Goal: Task Accomplishment & Management: Complete application form

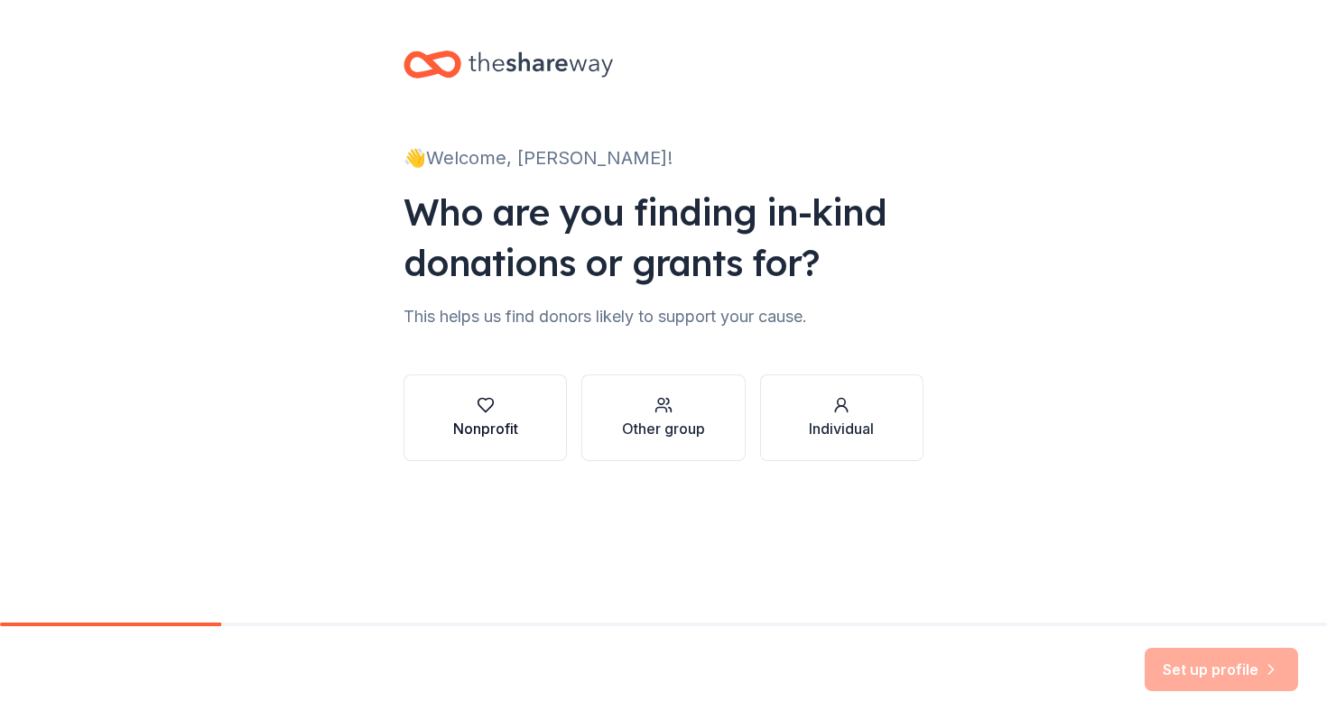
click at [513, 407] on div "button" at bounding box center [485, 405] width 65 height 18
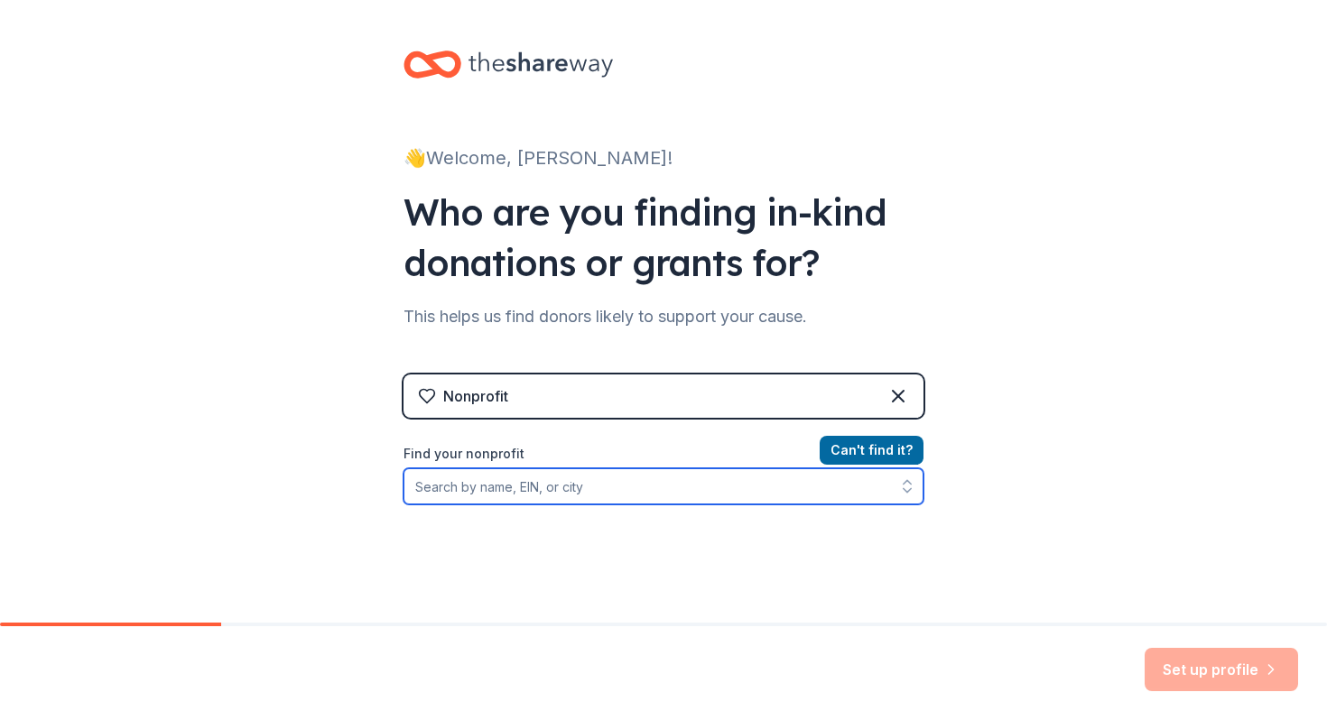
click at [676, 480] on input "Find your nonprofit" at bounding box center [664, 487] width 520 height 36
type input "f"
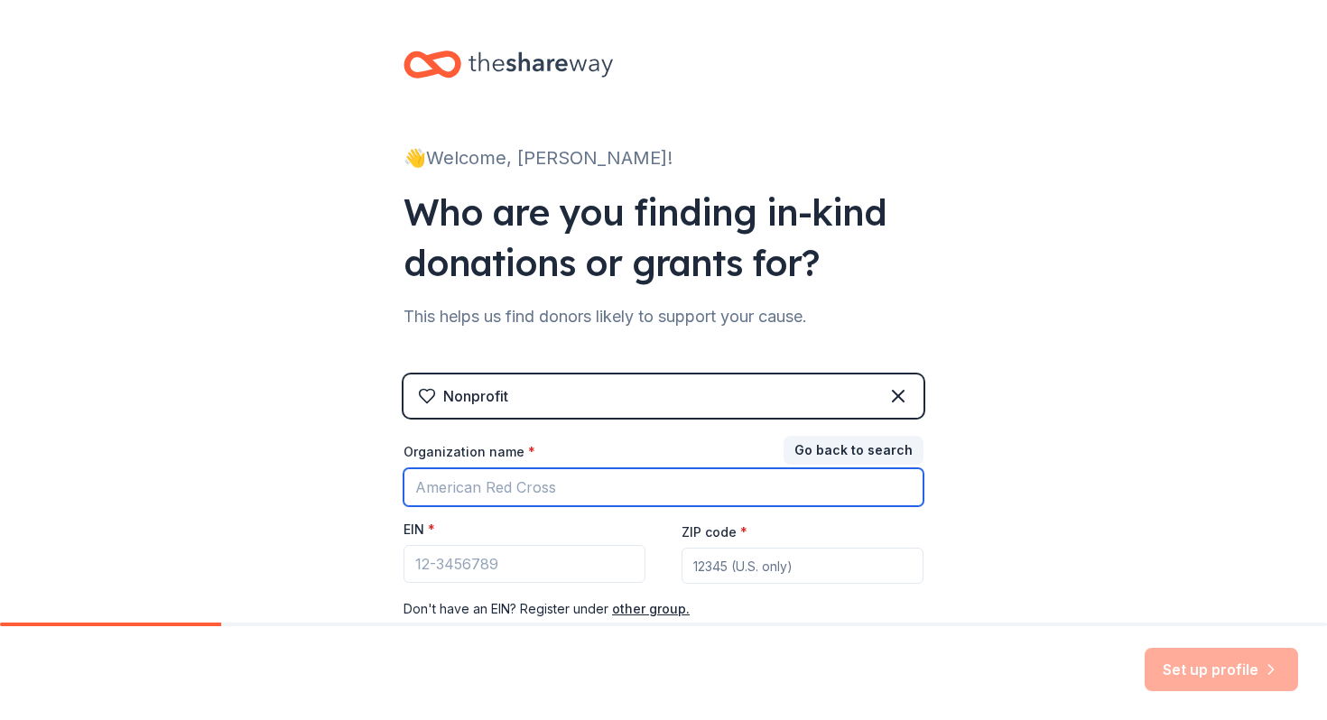
click at [580, 469] on input "Organization name *" at bounding box center [664, 488] width 520 height 38
click at [582, 480] on input "Organization name *" at bounding box center [664, 488] width 520 height 38
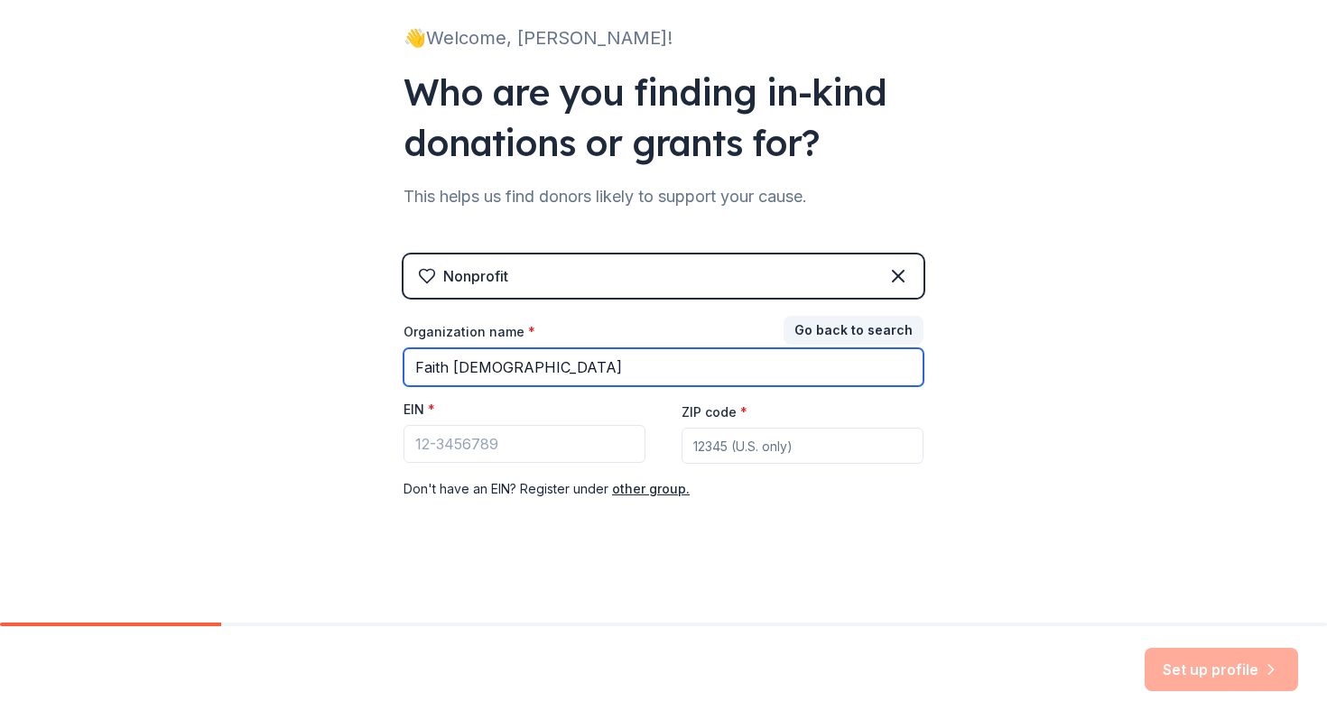
type input "Faith [DEMOGRAPHIC_DATA]"
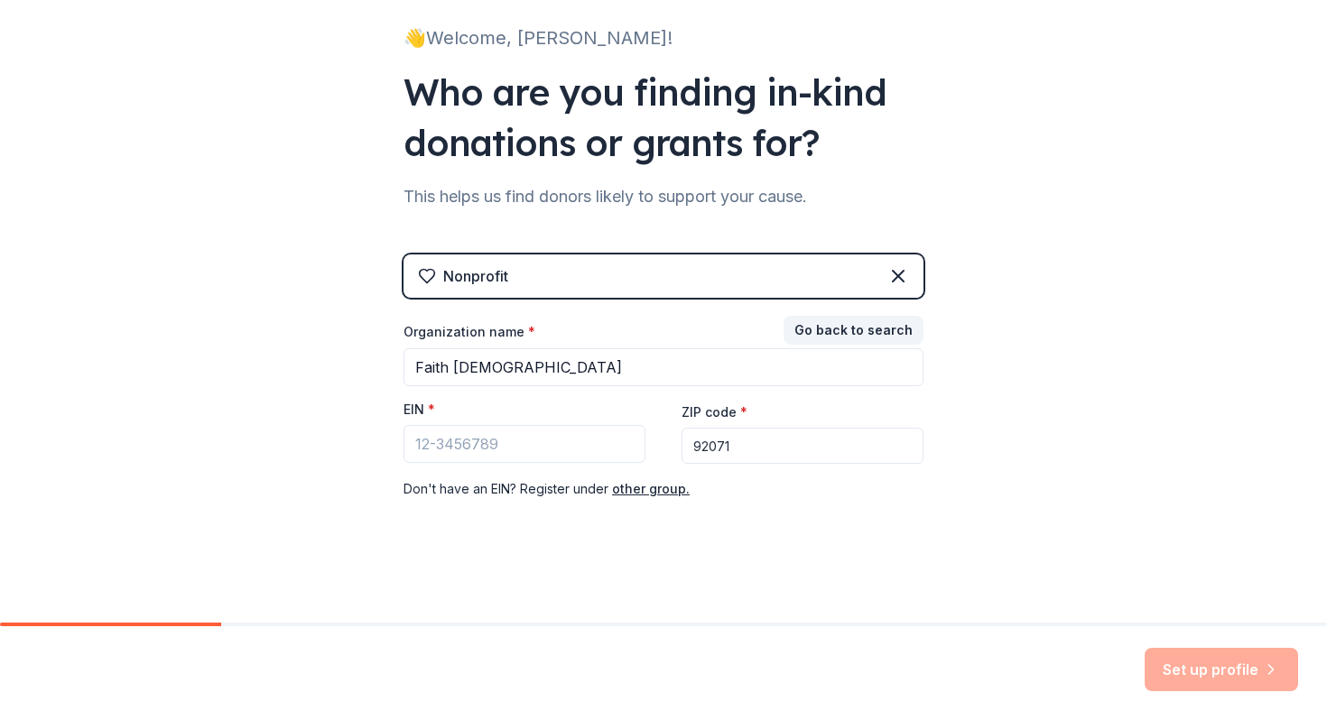
type input "92071"
click at [433, 454] on input "EIN *" at bounding box center [525, 444] width 242 height 38
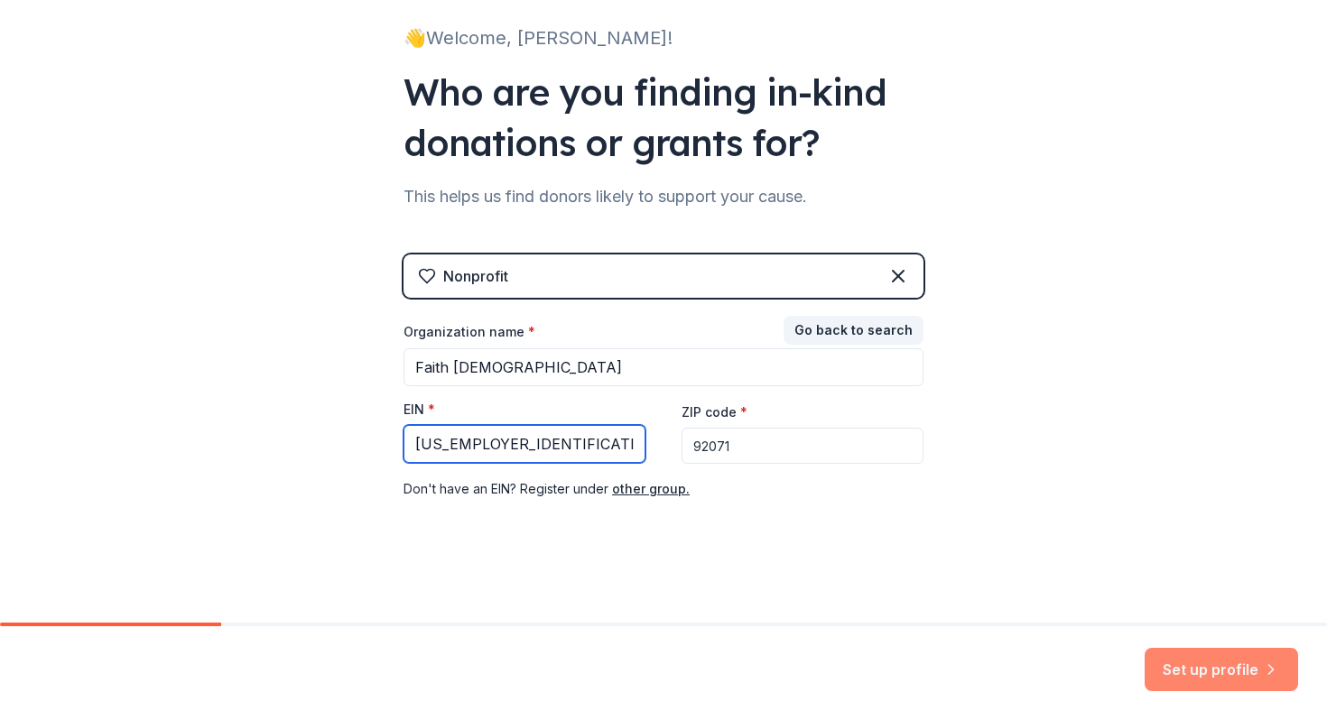
type input "[US_EMPLOYER_IDENTIFICATION_NUMBER]"
click at [1226, 679] on button "Set up profile" at bounding box center [1221, 669] width 153 height 43
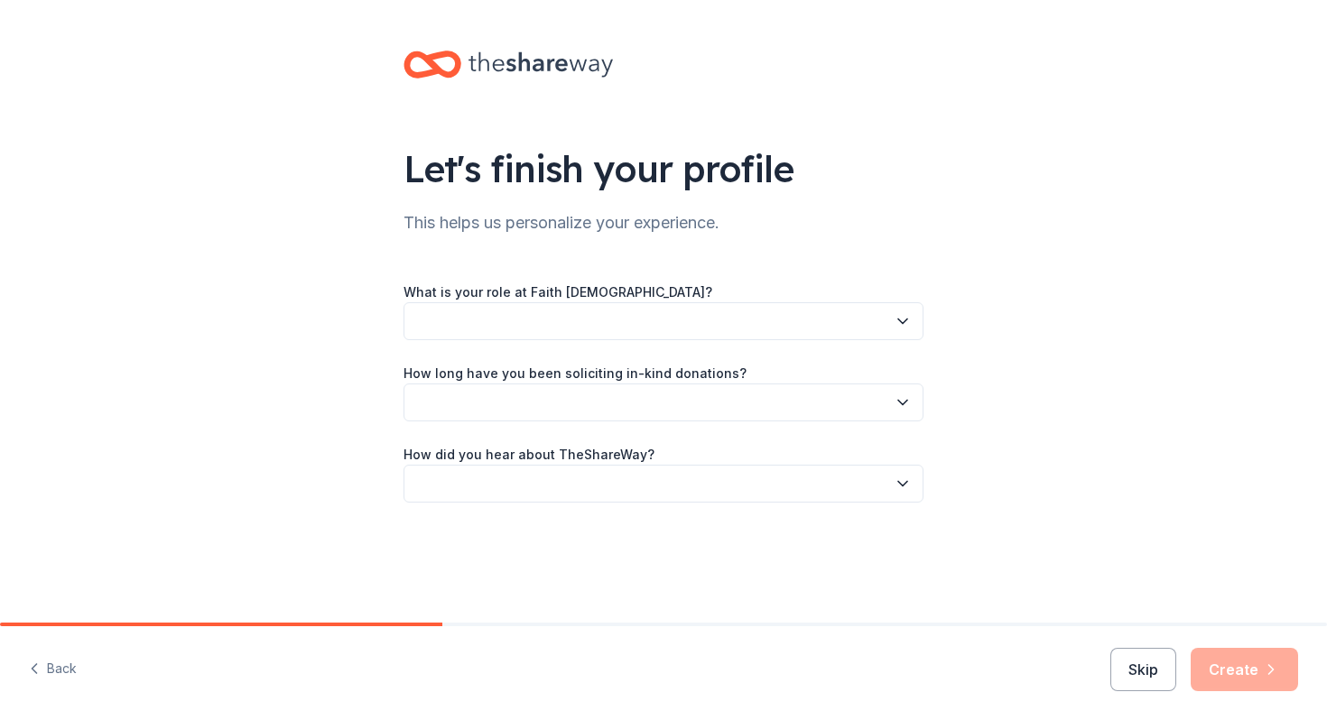
click at [697, 320] on button "button" at bounding box center [664, 321] width 520 height 38
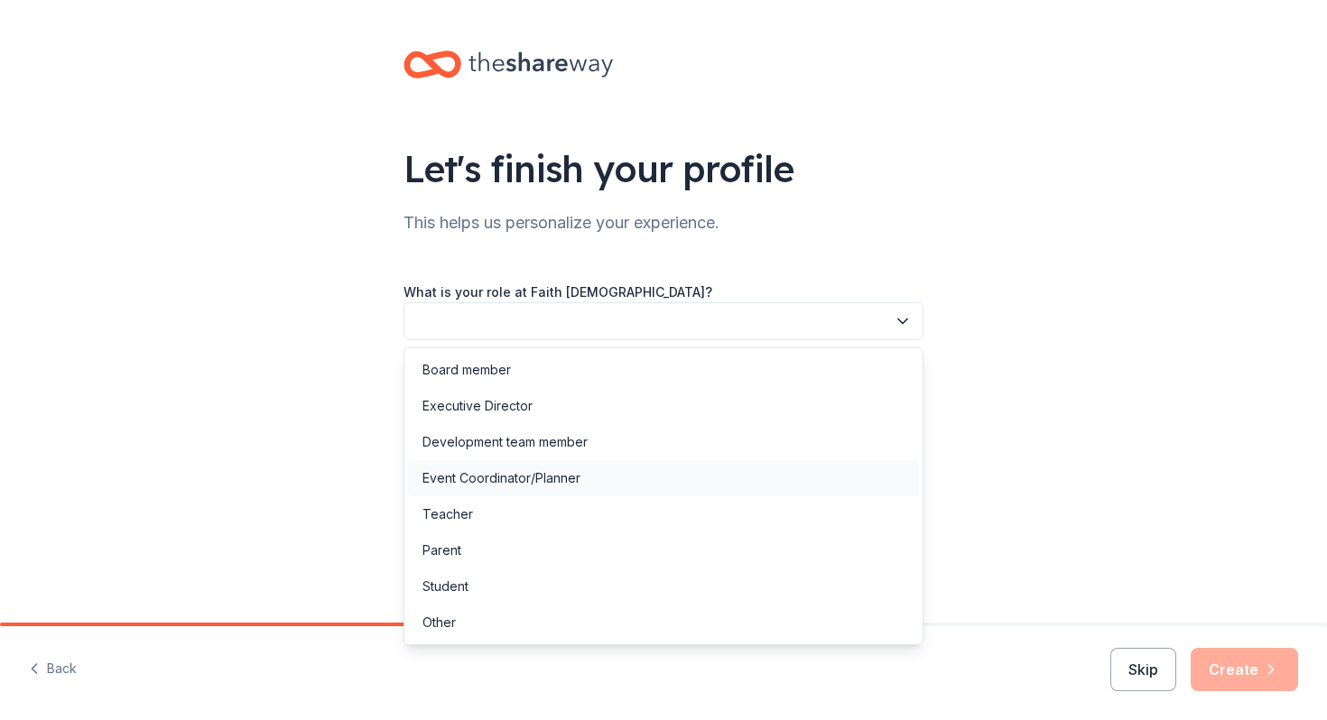
click at [529, 472] on div "Event Coordinator/Planner" at bounding box center [501, 479] width 158 height 22
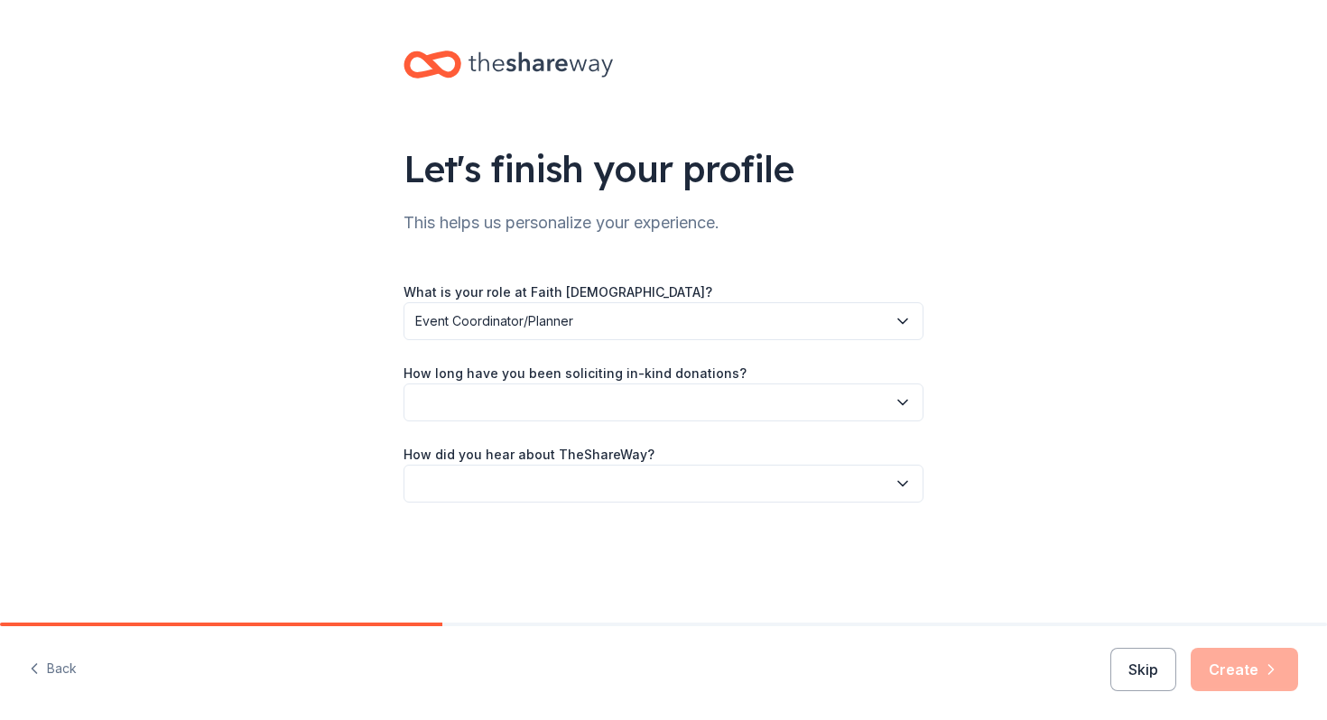
click at [589, 417] on button "button" at bounding box center [664, 403] width 520 height 38
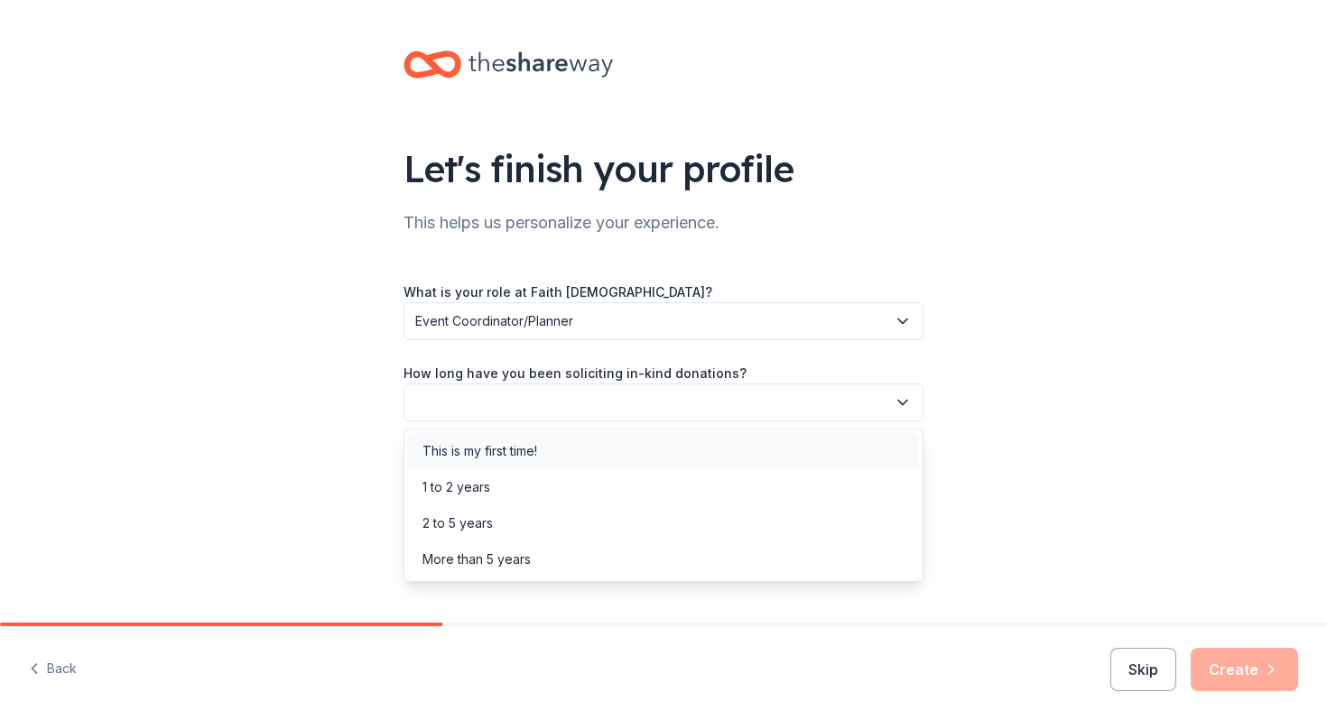
click at [522, 461] on div "This is my first time!" at bounding box center [479, 452] width 115 height 22
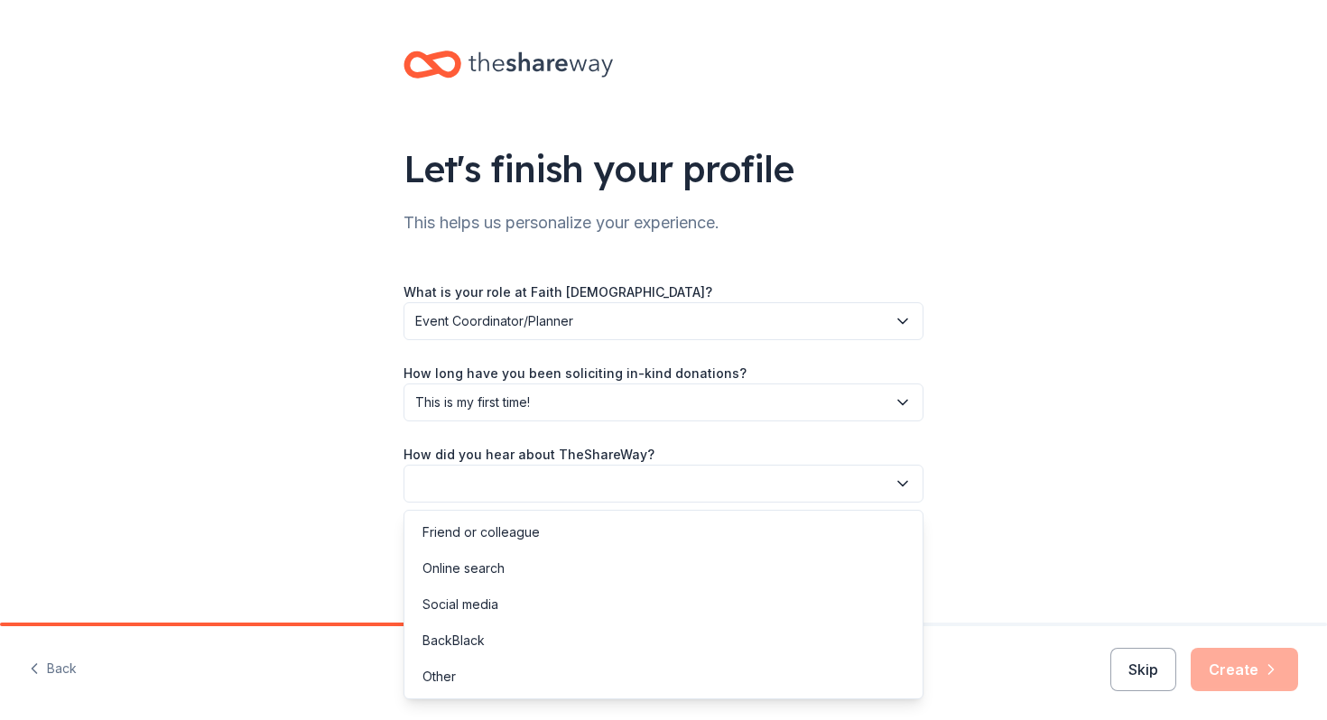
click at [571, 479] on button "button" at bounding box center [664, 484] width 520 height 38
click at [478, 563] on div "Online search" at bounding box center [463, 569] width 82 height 22
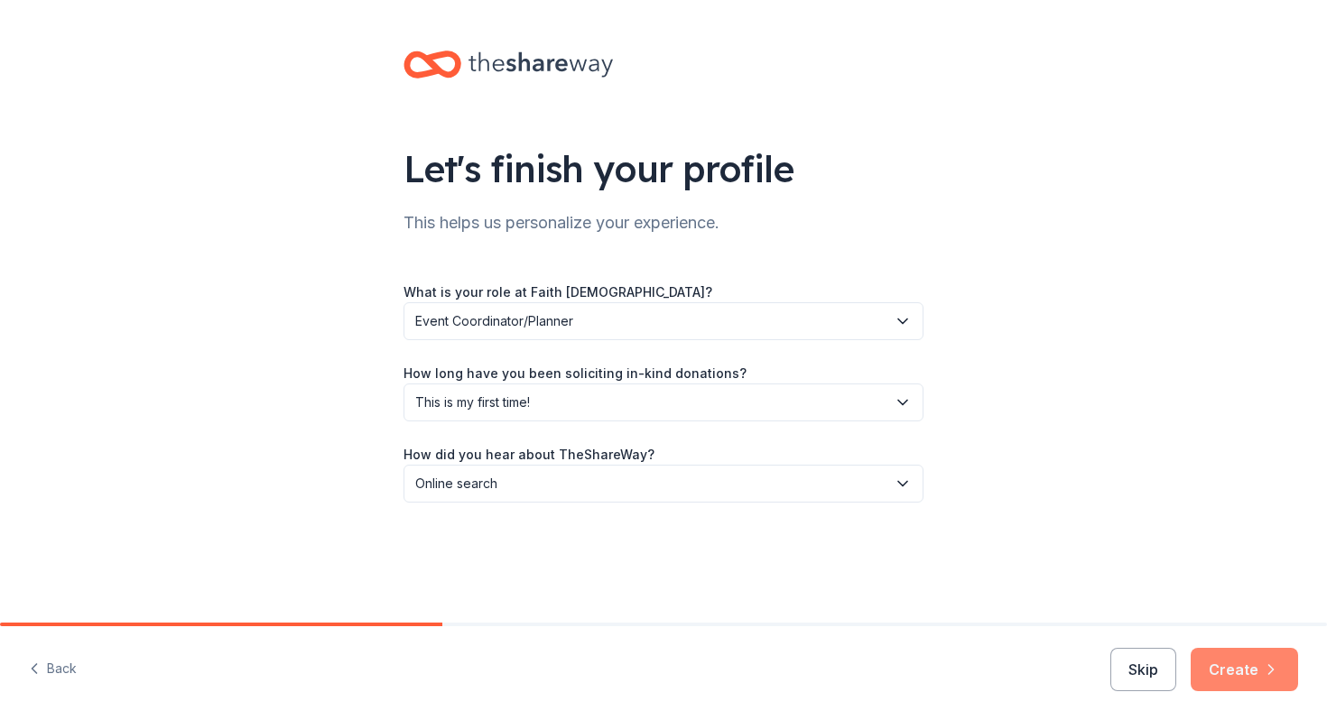
click at [1232, 667] on button "Create" at bounding box center [1244, 669] width 107 height 43
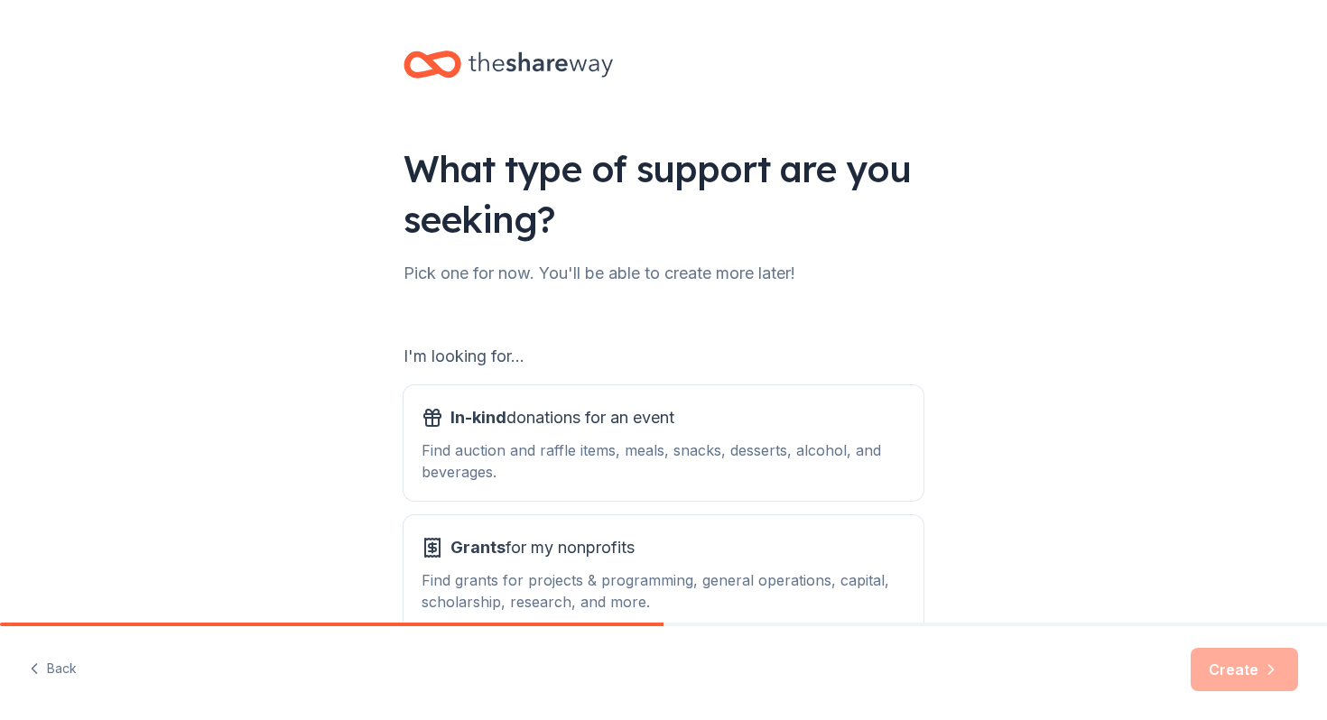
scroll to position [106, 0]
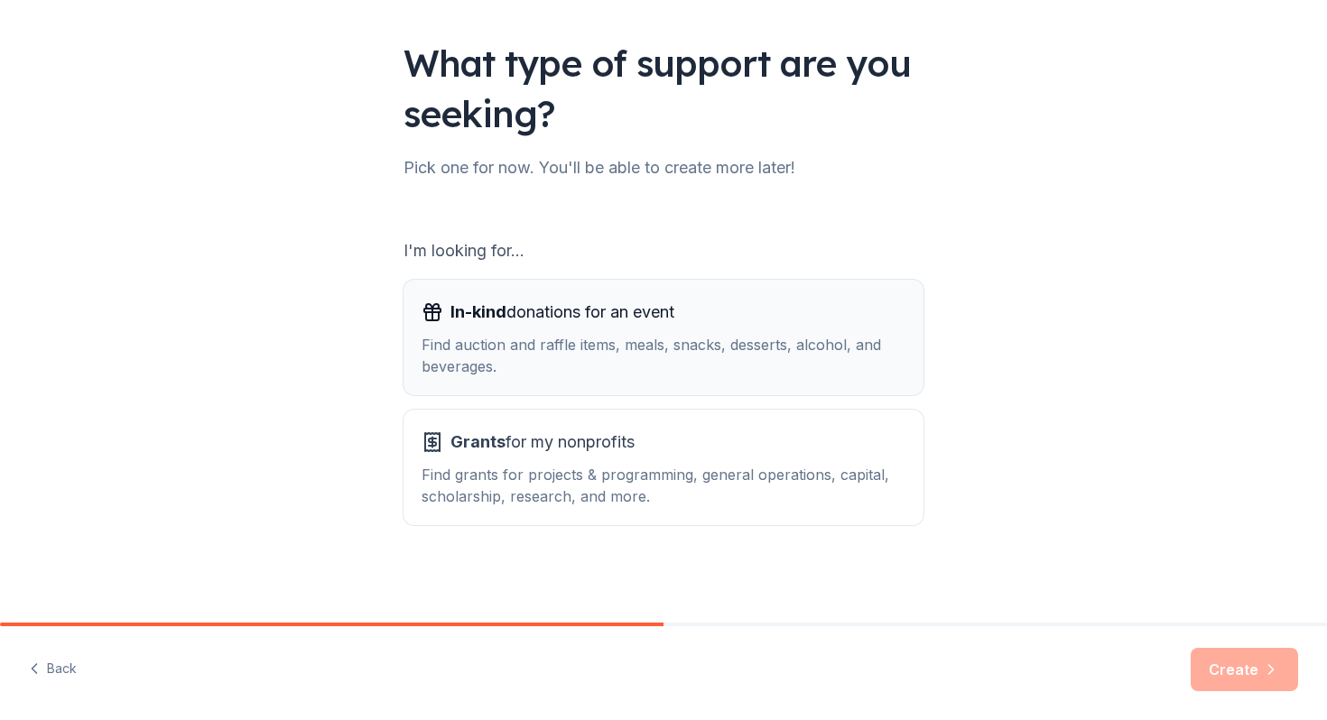
click at [549, 349] on div "Find auction and raffle items, meals, snacks, desserts, alcohol, and beverages." at bounding box center [664, 355] width 484 height 43
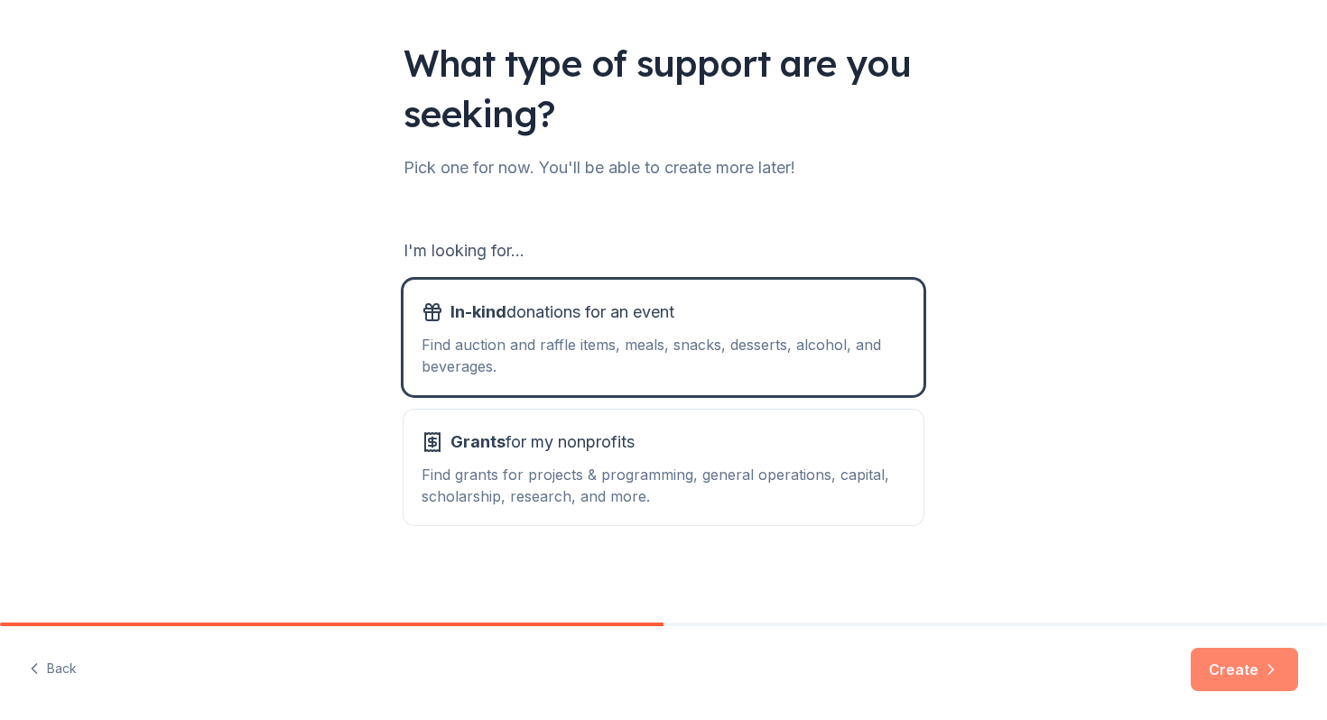
click at [1239, 666] on button "Create" at bounding box center [1244, 669] width 107 height 43
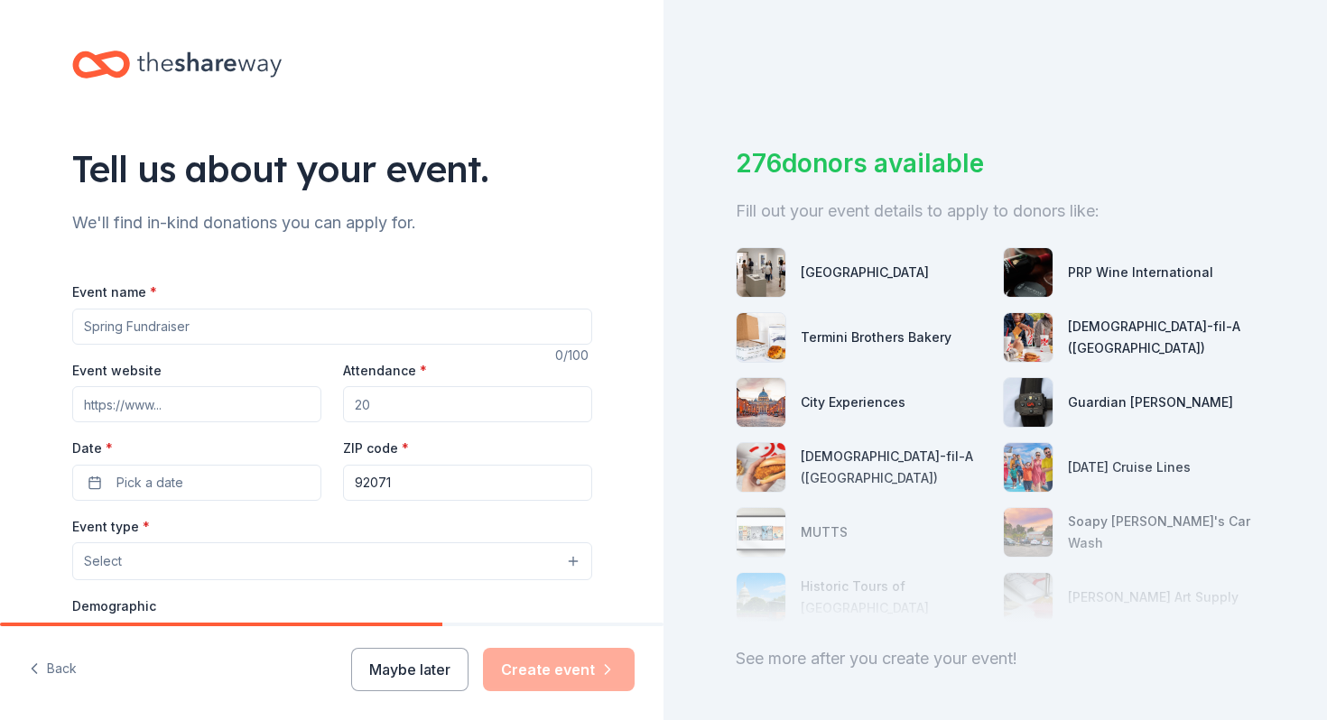
click at [254, 326] on input "Event name *" at bounding box center [332, 327] width 520 height 36
type input "M"
type input "Healthy Marriages Workshop"
click at [182, 401] on input "Event website" at bounding box center [196, 404] width 249 height 36
click at [386, 401] on input "Attendance *" at bounding box center [467, 404] width 249 height 36
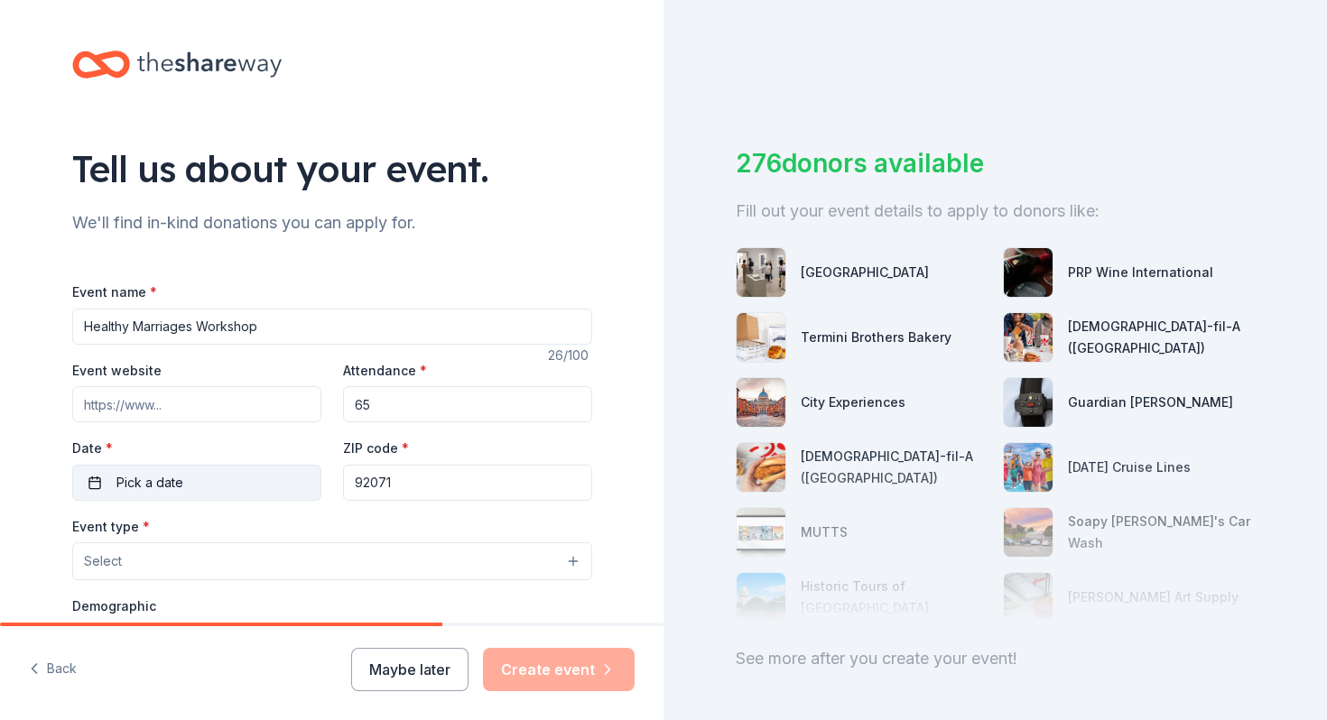
type input "65"
click at [234, 478] on button "Pick a date" at bounding box center [196, 483] width 249 height 36
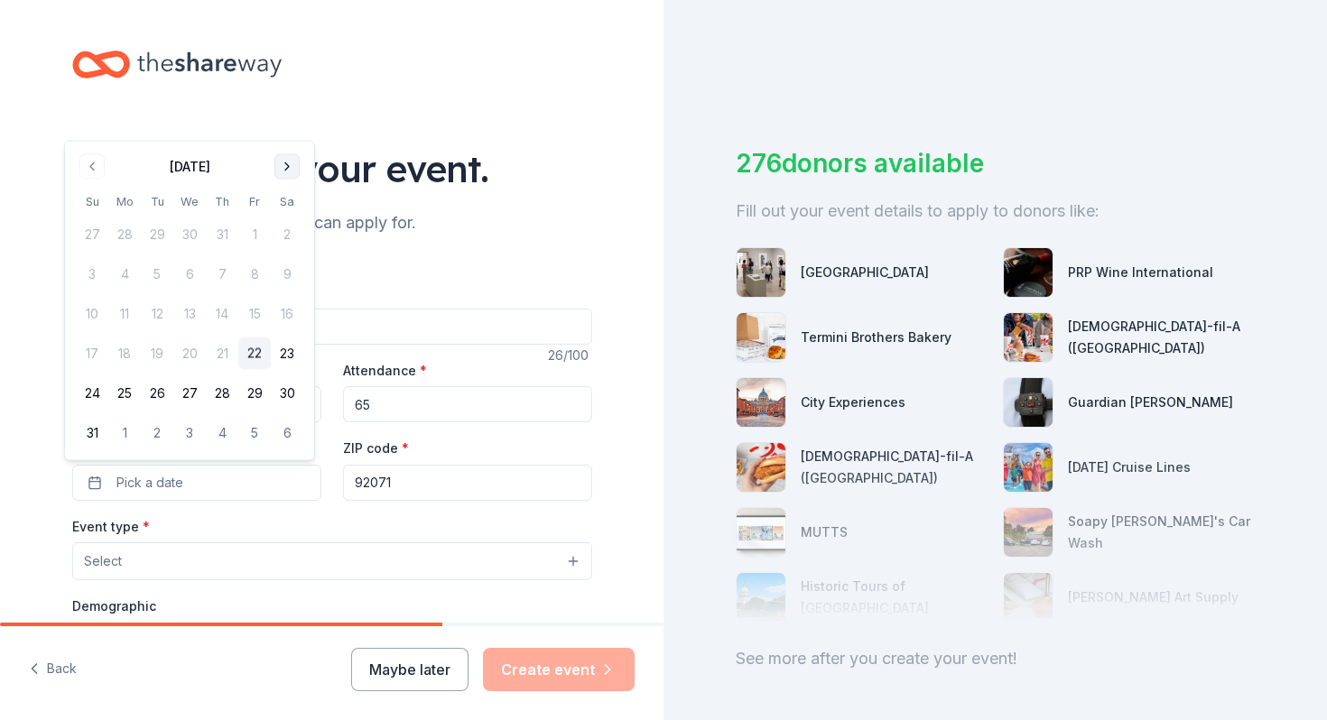
click at [290, 176] on button "Go to next month" at bounding box center [286, 166] width 25 height 25
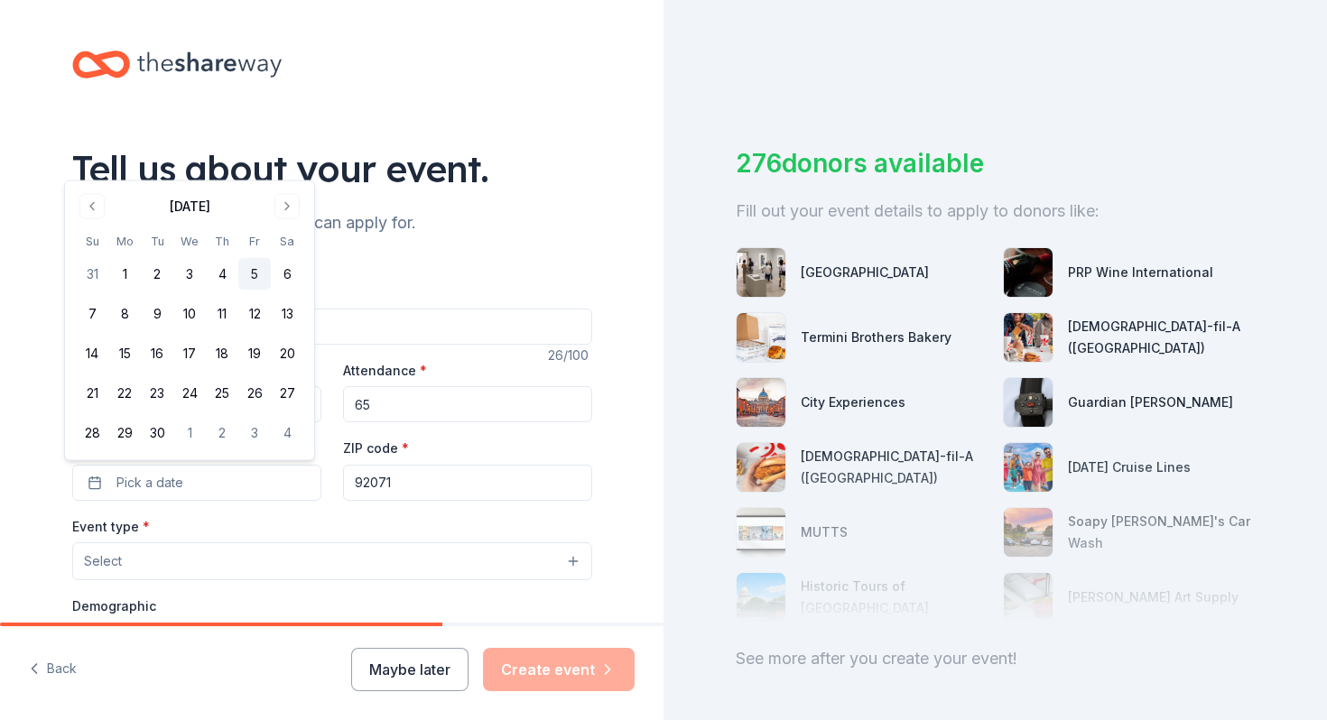
click at [256, 268] on button "5" at bounding box center [254, 274] width 32 height 32
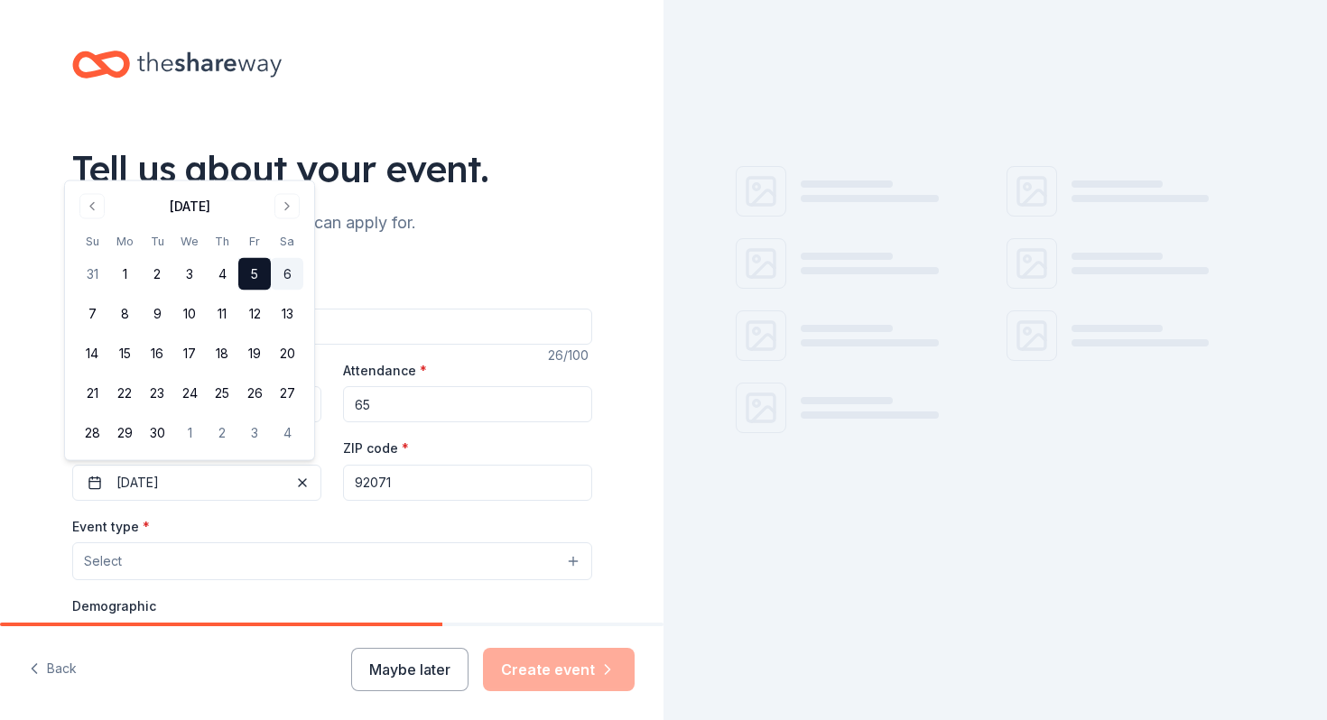
click at [285, 271] on button "6" at bounding box center [287, 274] width 32 height 32
click at [265, 272] on button "5" at bounding box center [254, 274] width 32 height 32
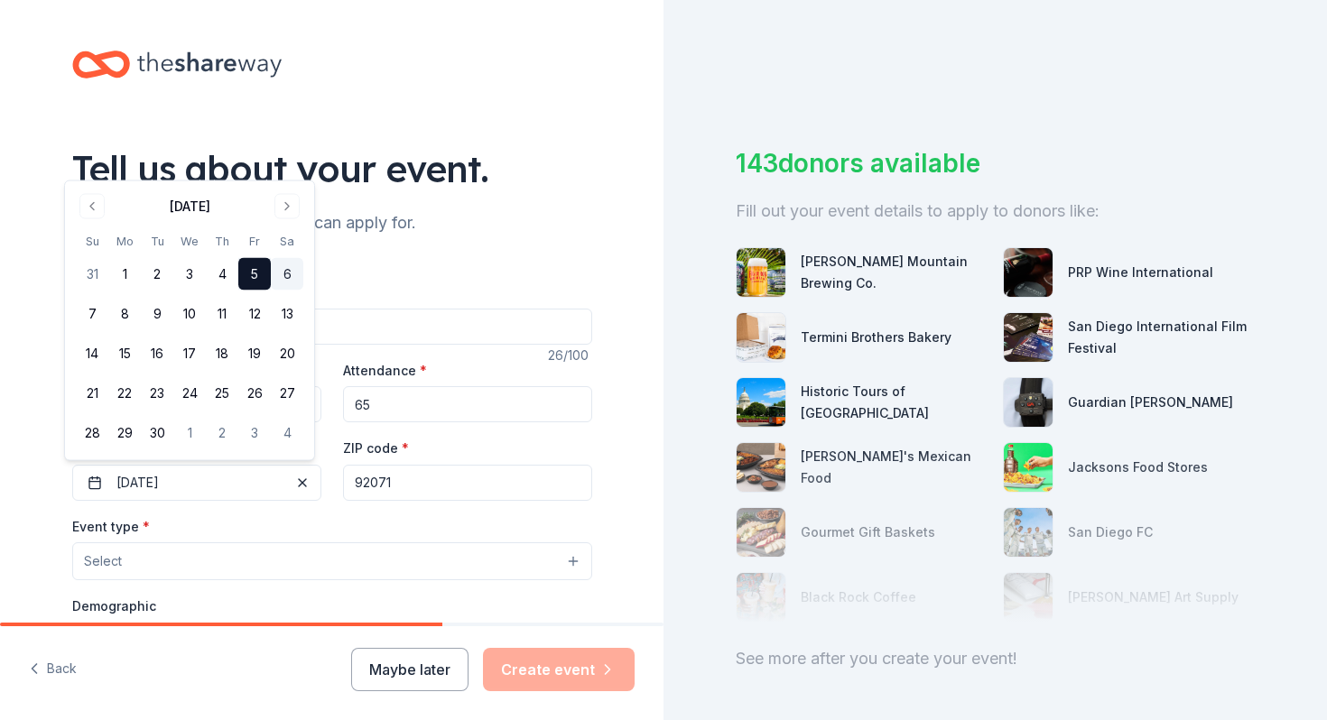
click at [285, 278] on button "6" at bounding box center [287, 274] width 32 height 32
click at [399, 262] on div "Event name * Healthy Marriages Workshop 26 /100 Event website Attendance * 65 D…" at bounding box center [332, 683] width 520 height 863
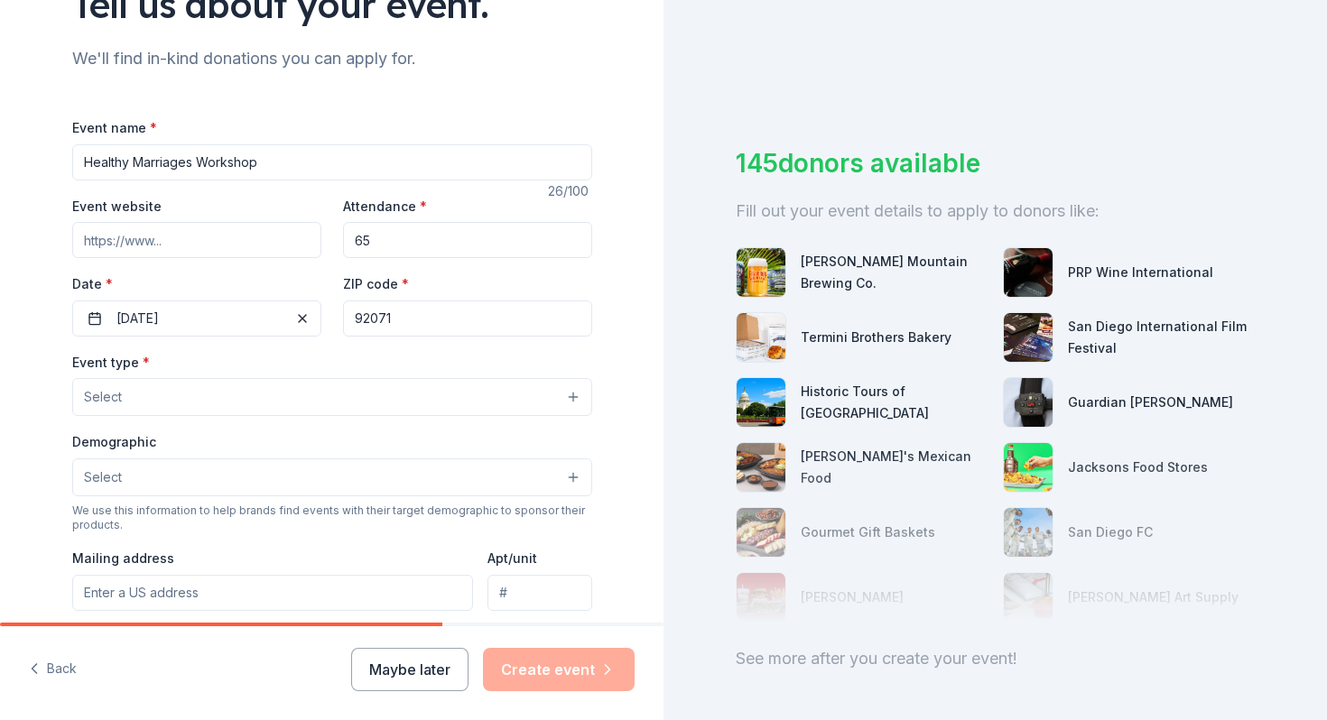
scroll to position [168, 0]
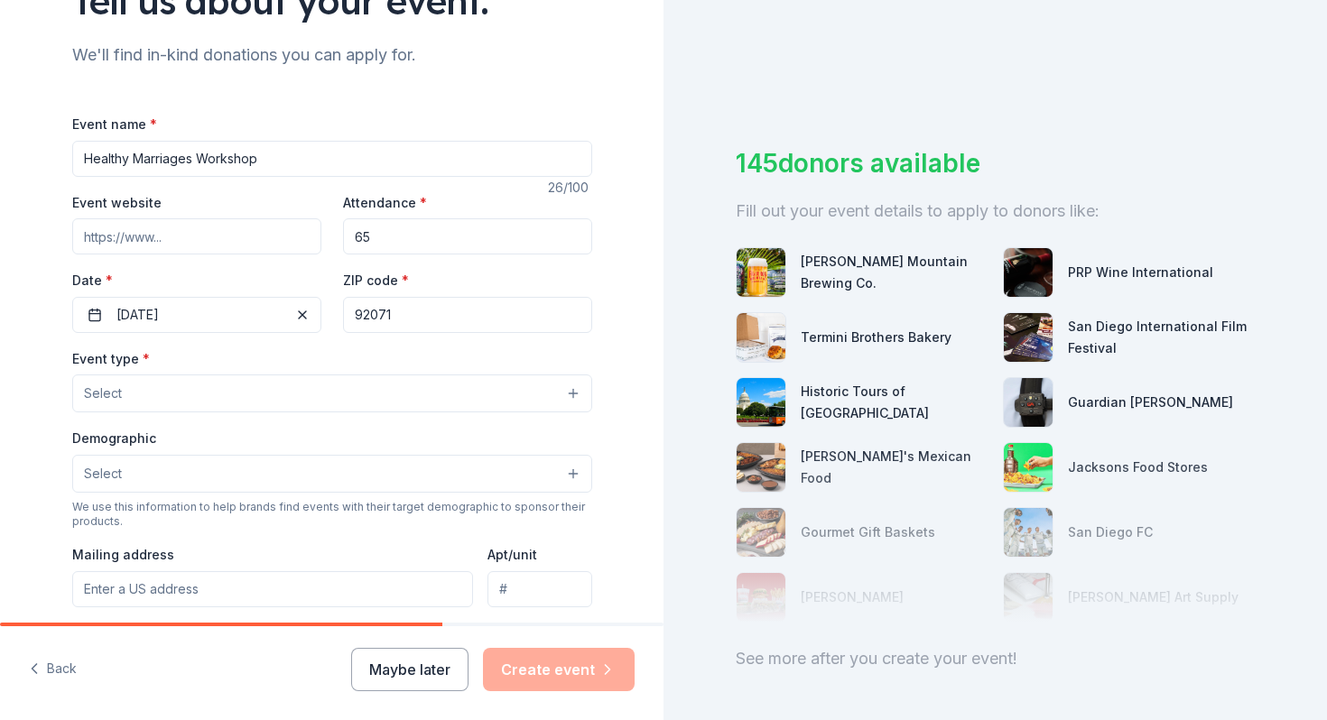
click at [400, 326] on input "92071" at bounding box center [467, 315] width 249 height 36
click at [340, 390] on button "Select" at bounding box center [332, 394] width 520 height 38
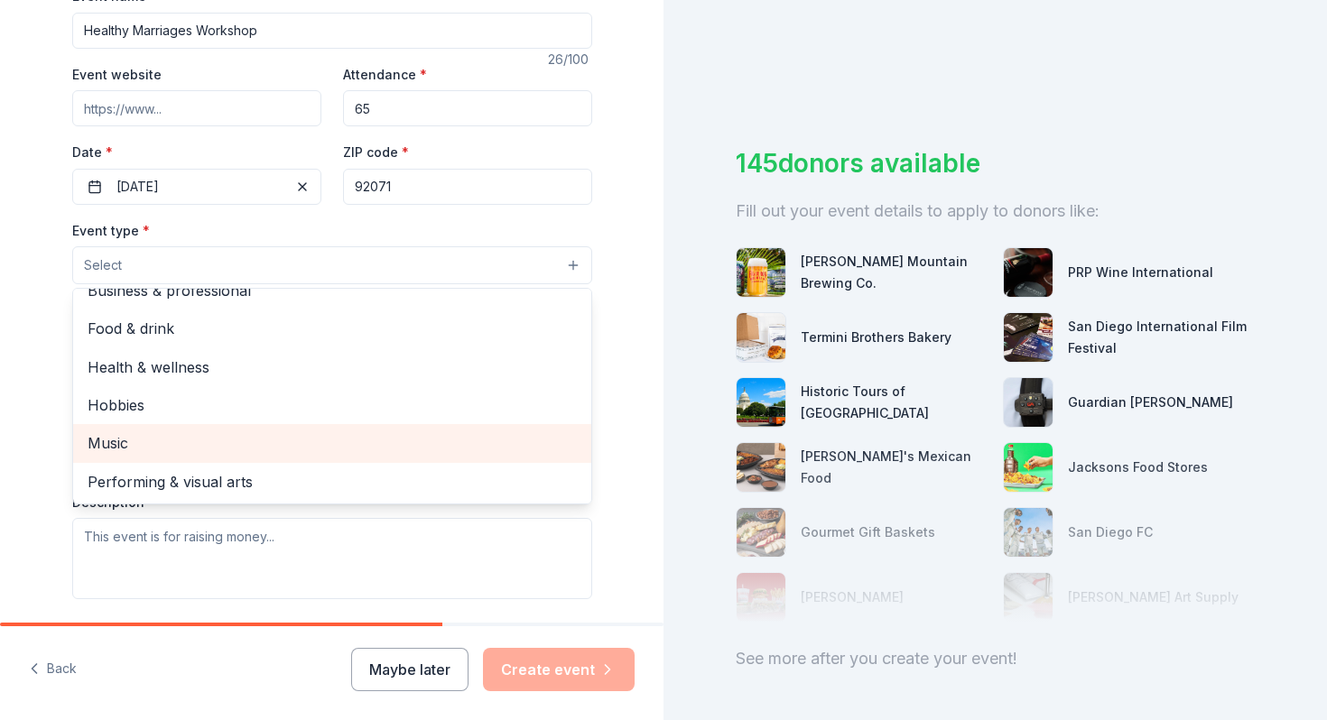
scroll to position [9, 0]
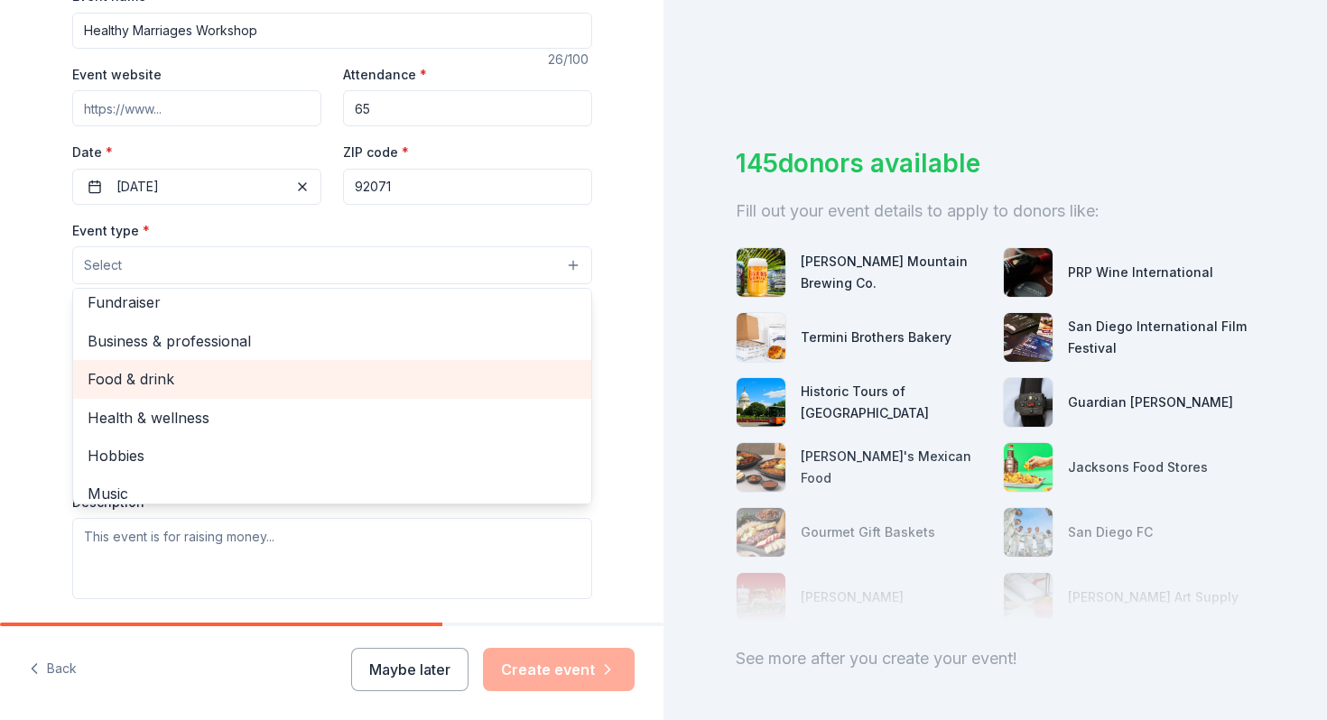
click at [171, 367] on span "Food & drink" at bounding box center [332, 378] width 489 height 23
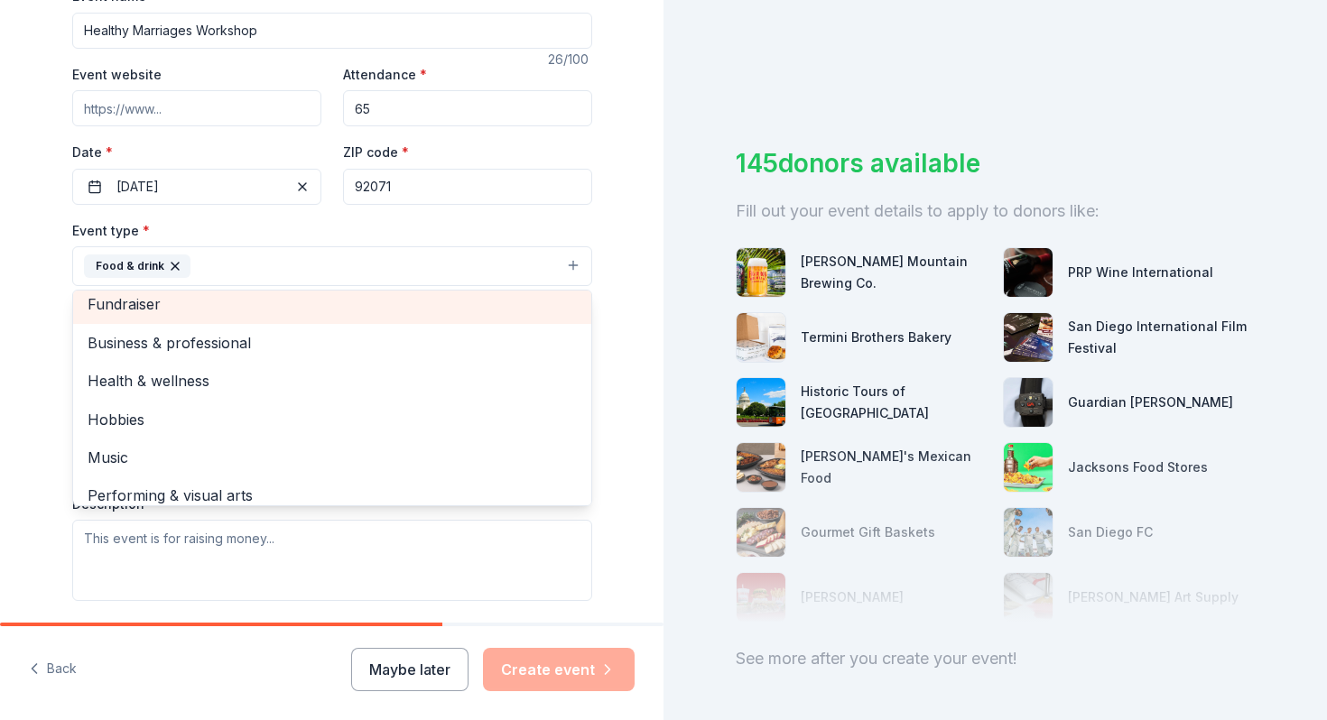
scroll to position [0, 0]
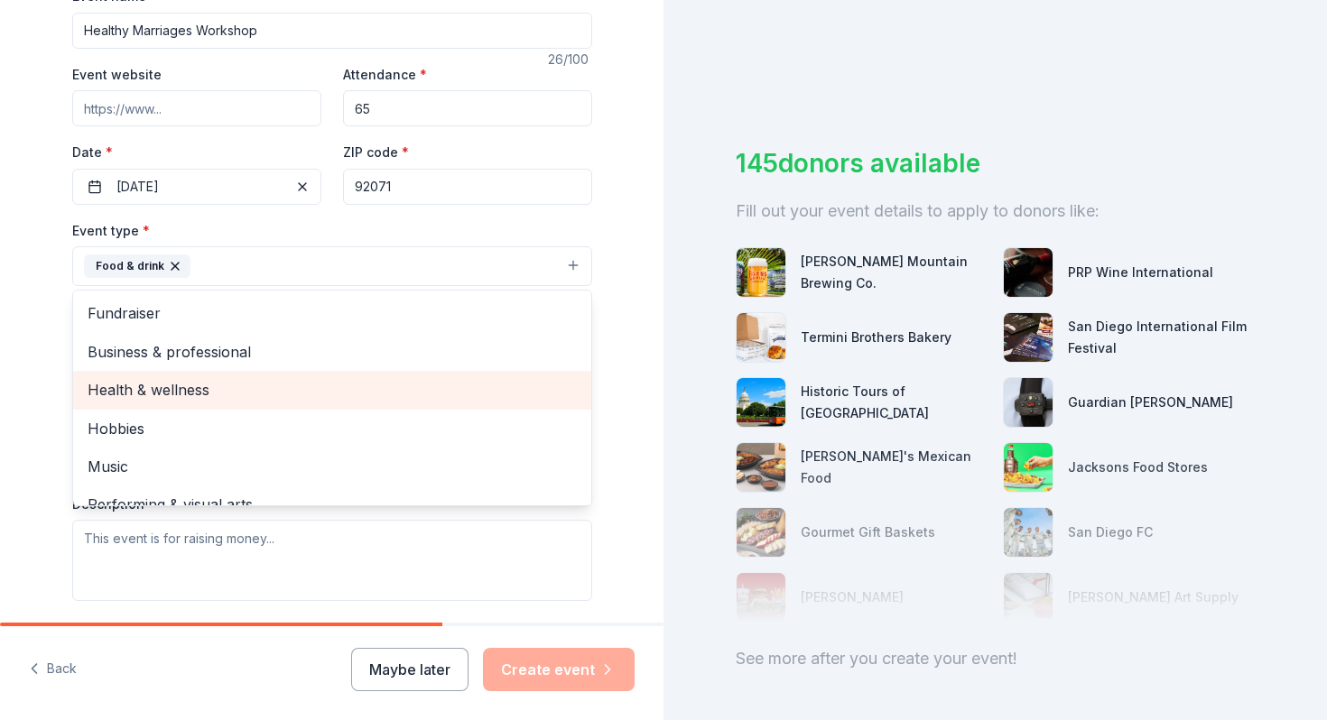
click at [168, 393] on span "Health & wellness" at bounding box center [332, 389] width 489 height 23
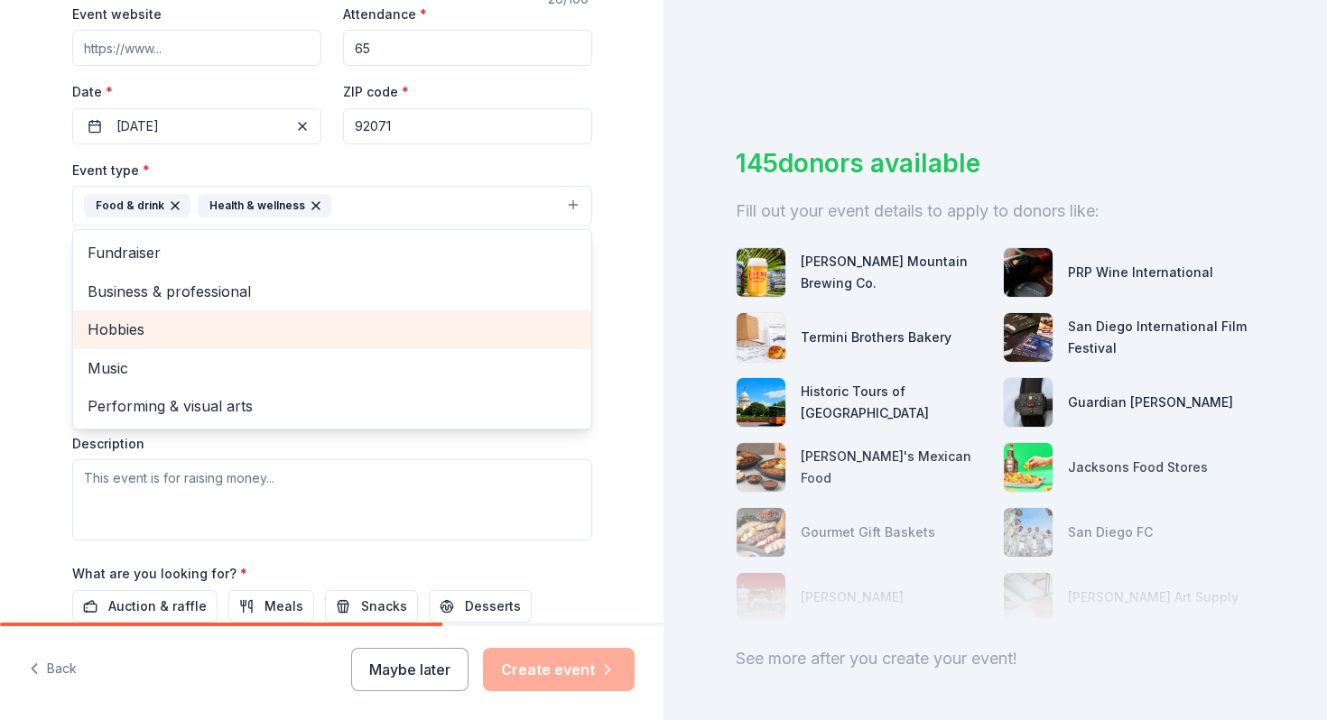
scroll to position [361, 0]
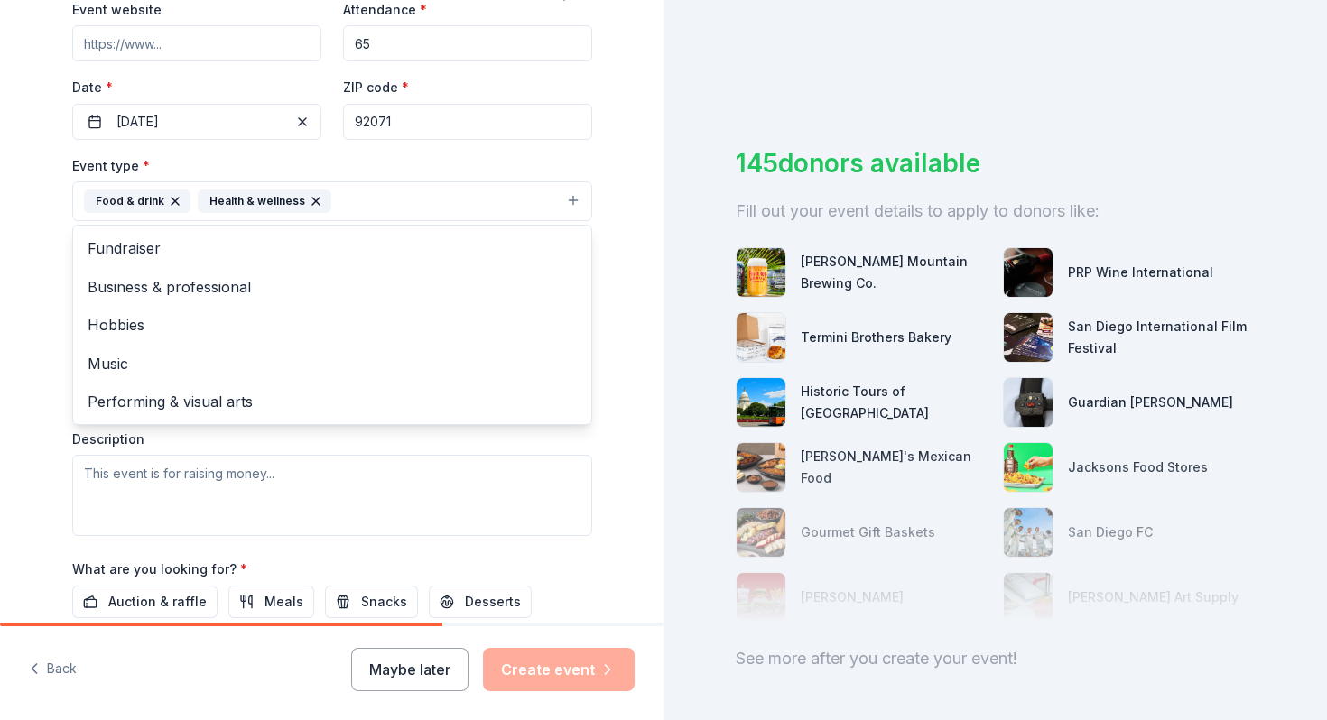
click at [30, 277] on div "Tell us about your event. We'll find in-kind donations you can apply for. Event…" at bounding box center [332, 240] width 664 height 1203
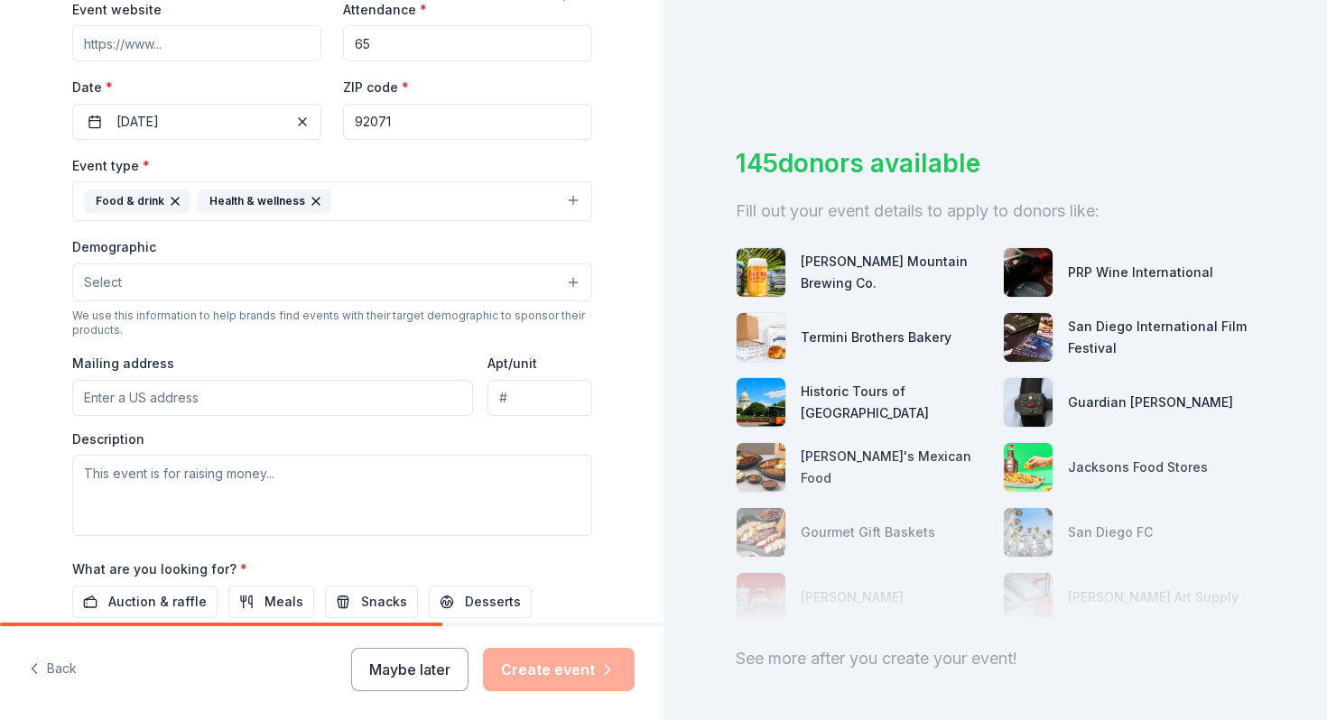
click at [180, 283] on button "Select" at bounding box center [332, 283] width 520 height 38
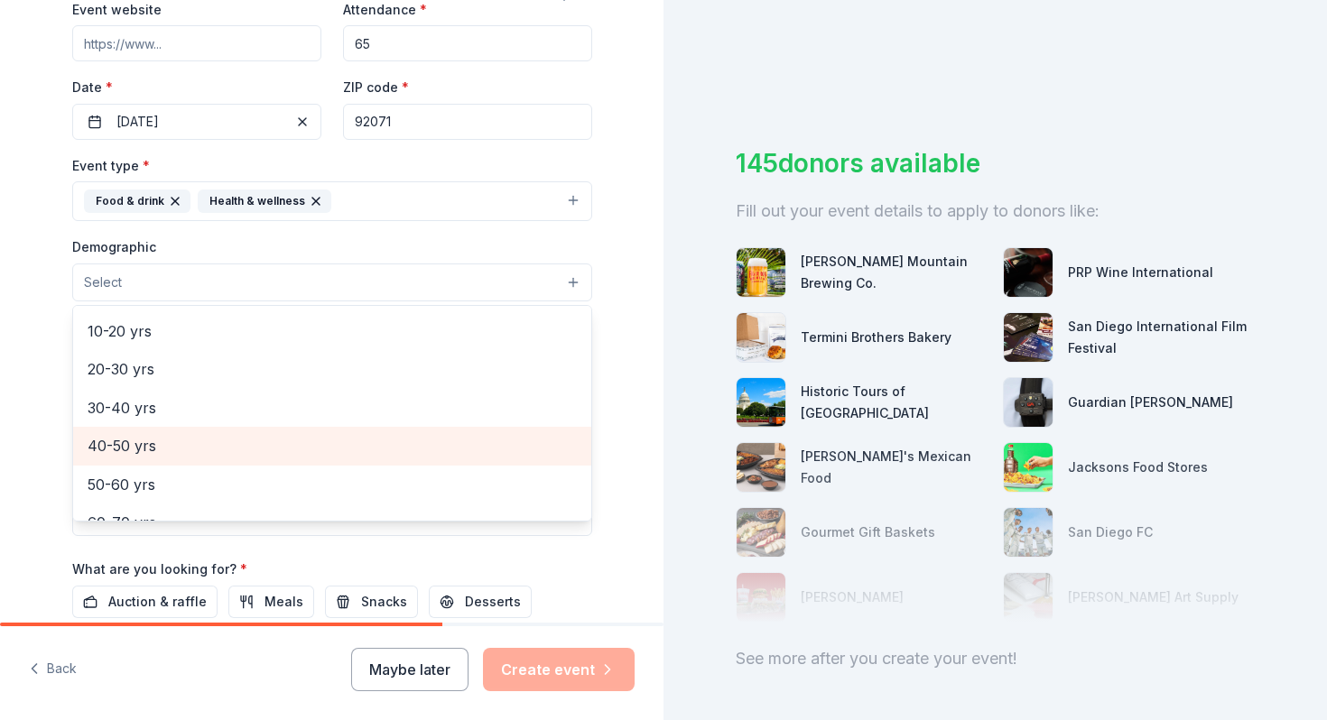
scroll to position [0, 0]
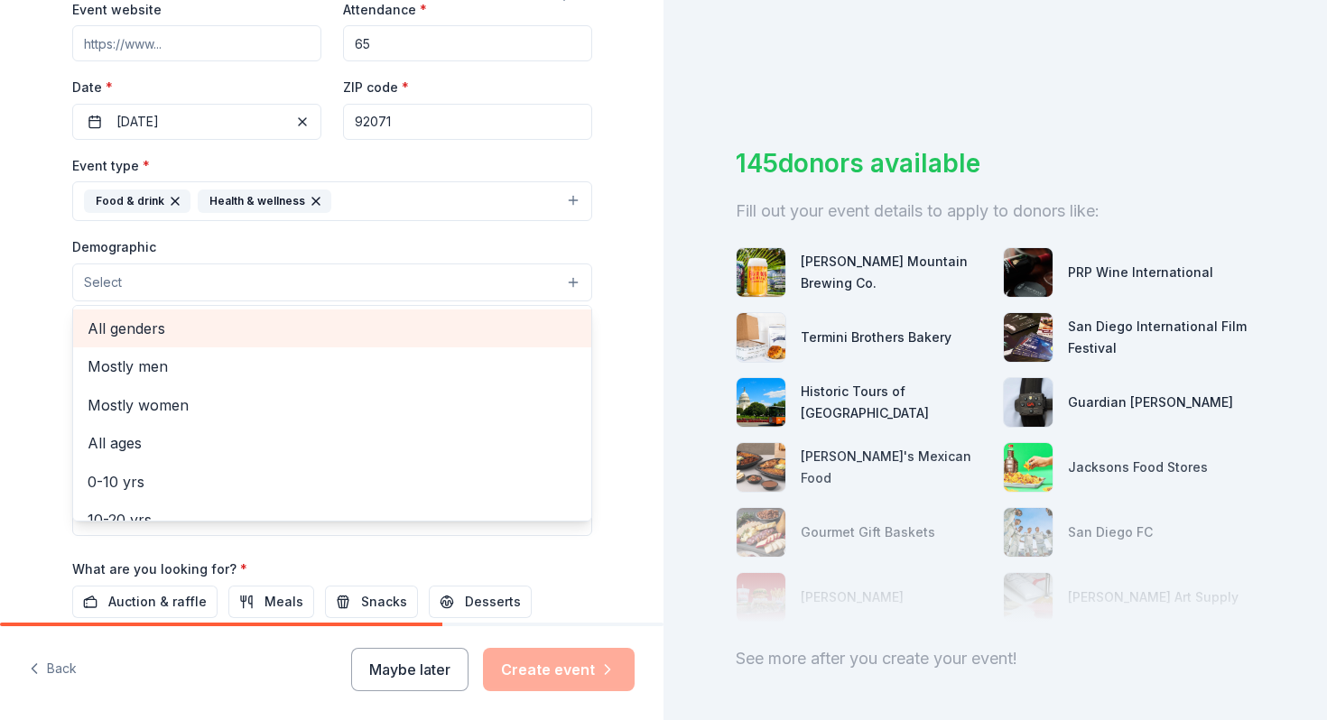
click at [135, 339] on span "All genders" at bounding box center [332, 328] width 489 height 23
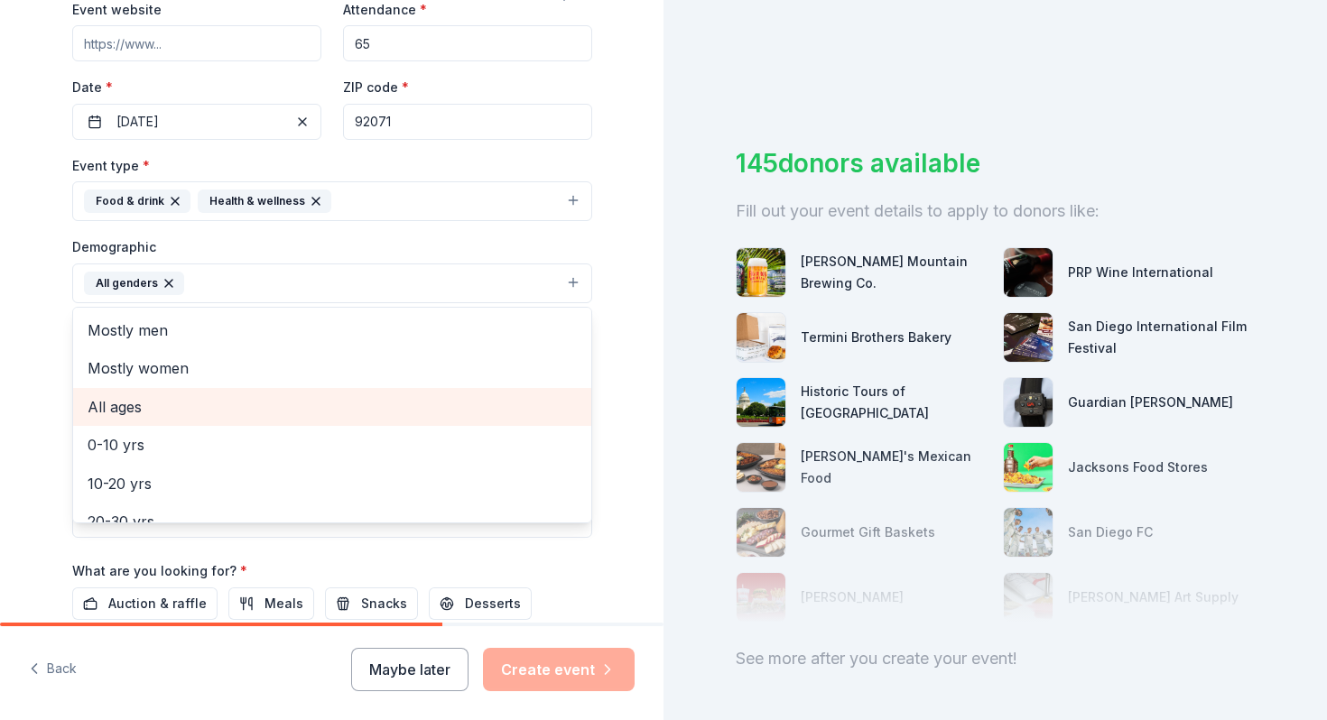
click at [122, 413] on span "All ages" at bounding box center [332, 406] width 489 height 23
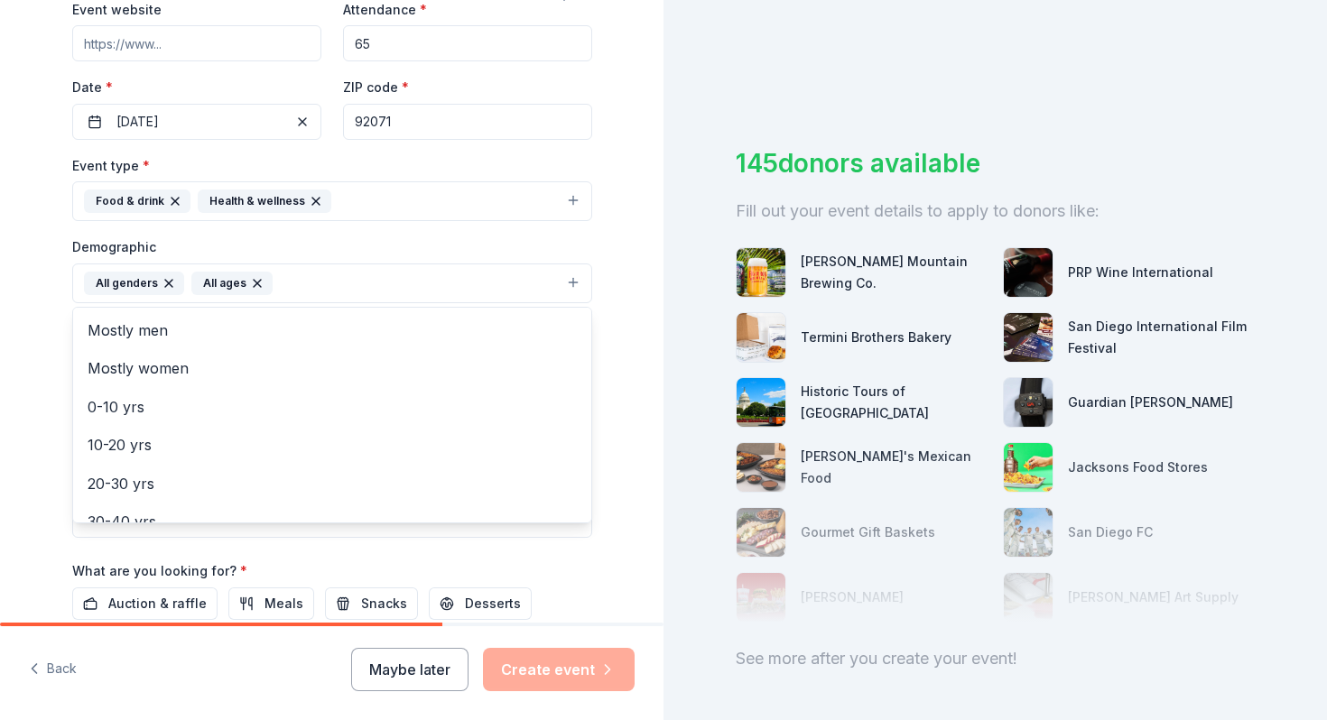
click at [250, 279] on icon "button" at bounding box center [257, 283] width 14 height 14
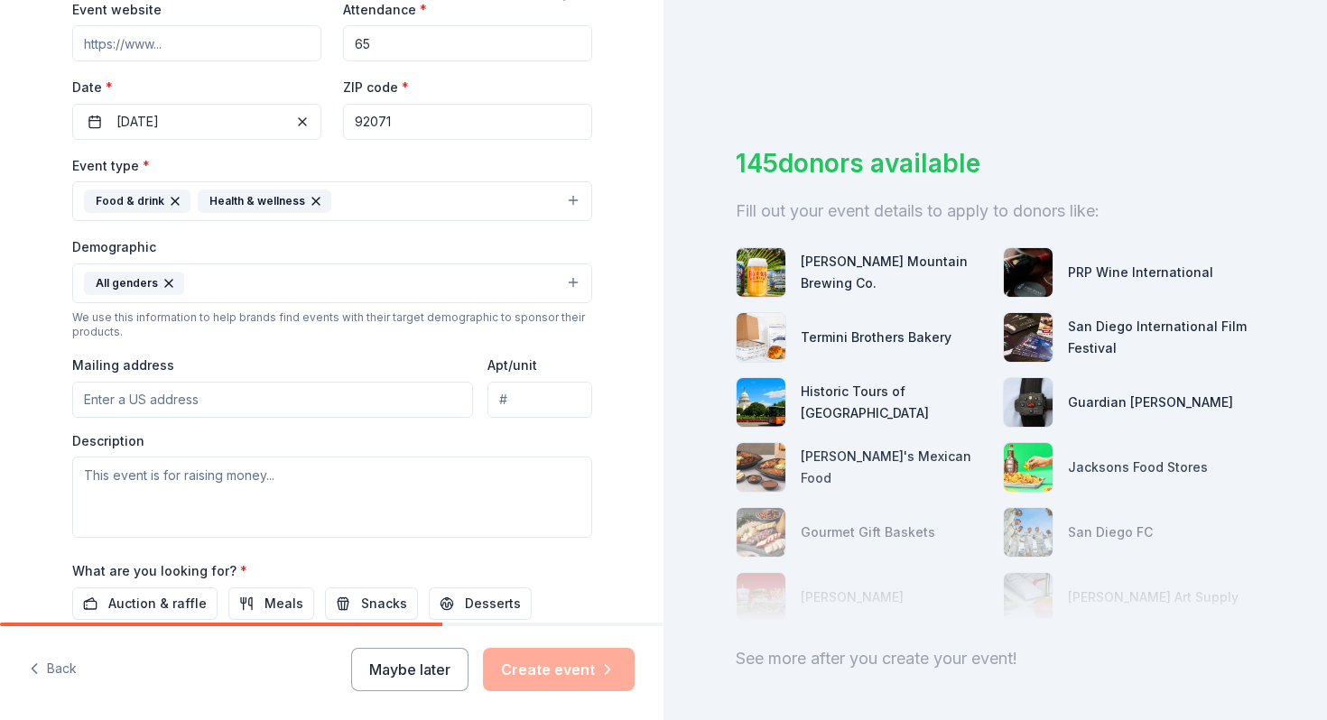
click at [189, 279] on button "All genders" at bounding box center [332, 284] width 520 height 40
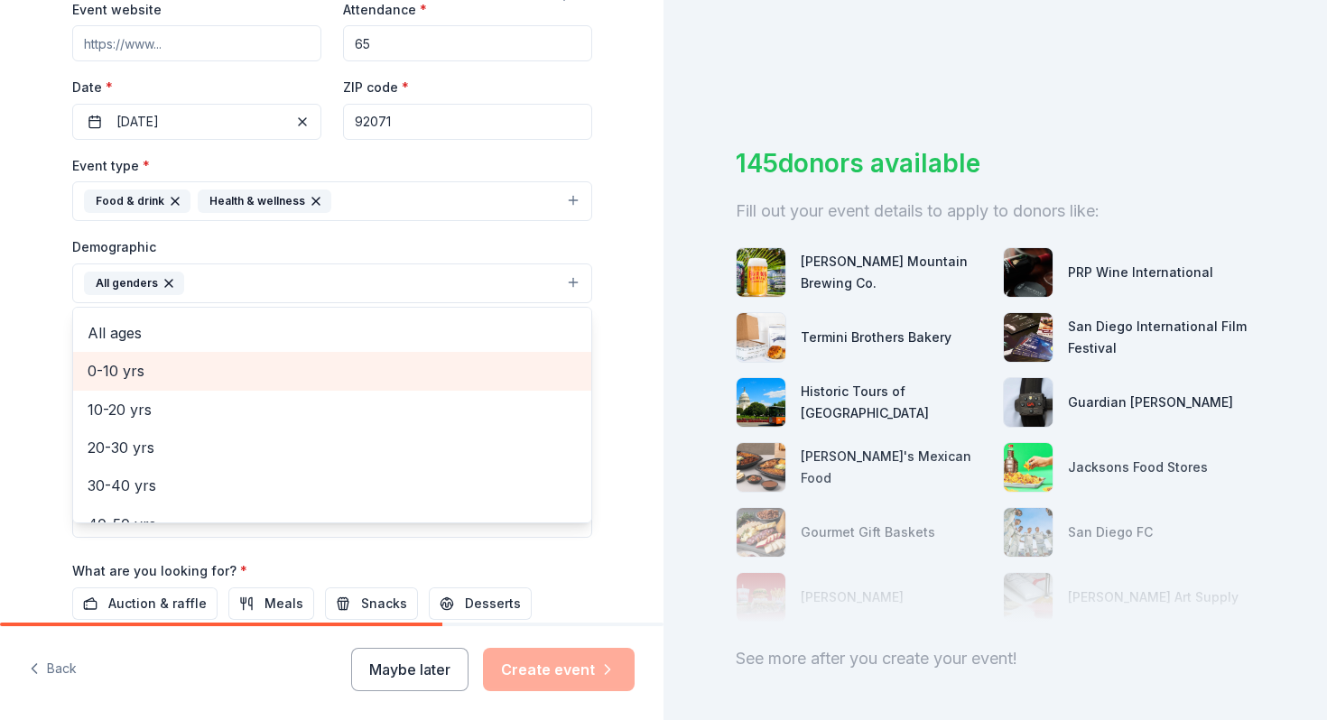
scroll to position [82, 0]
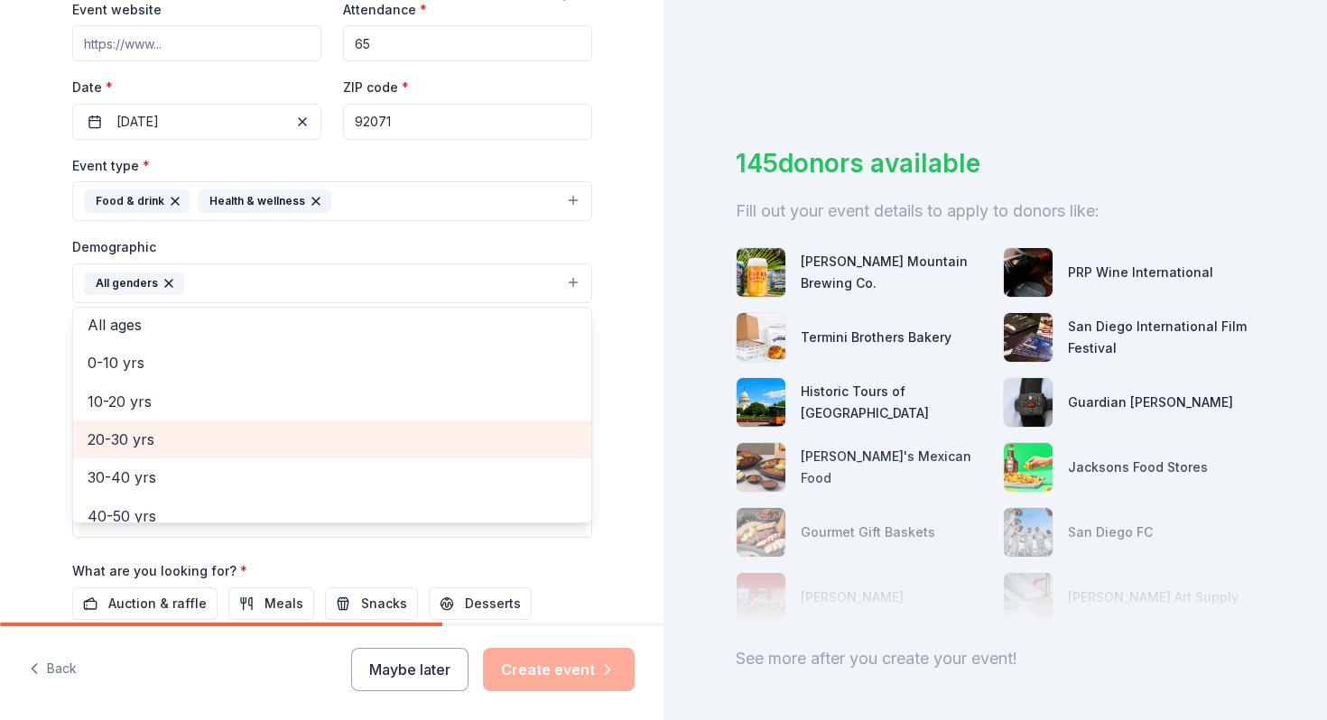
click at [132, 445] on span "20-30 yrs" at bounding box center [332, 439] width 489 height 23
click at [132, 445] on span "30-40 yrs" at bounding box center [332, 439] width 489 height 23
click at [132, 445] on span "40-50 yrs" at bounding box center [332, 439] width 489 height 23
click at [132, 445] on span "50-60 yrs" at bounding box center [332, 439] width 489 height 23
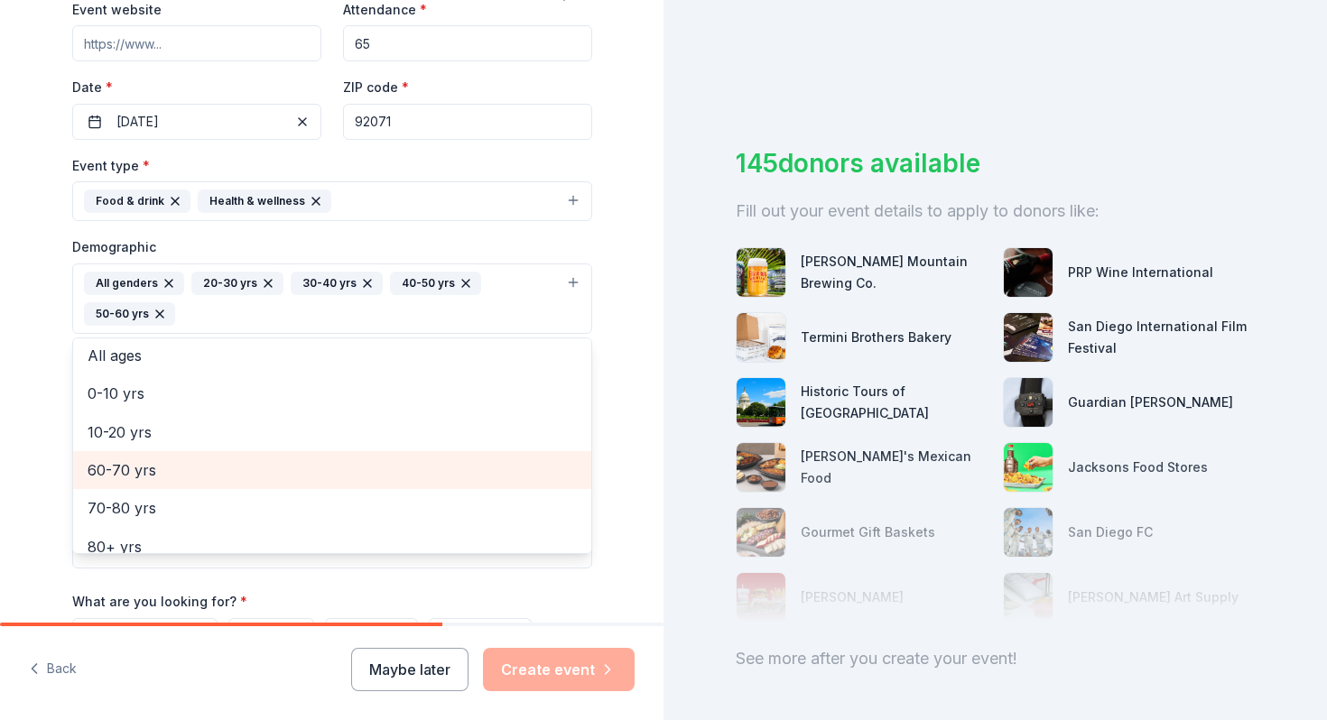
click at [129, 479] on span "60-70 yrs" at bounding box center [332, 470] width 489 height 23
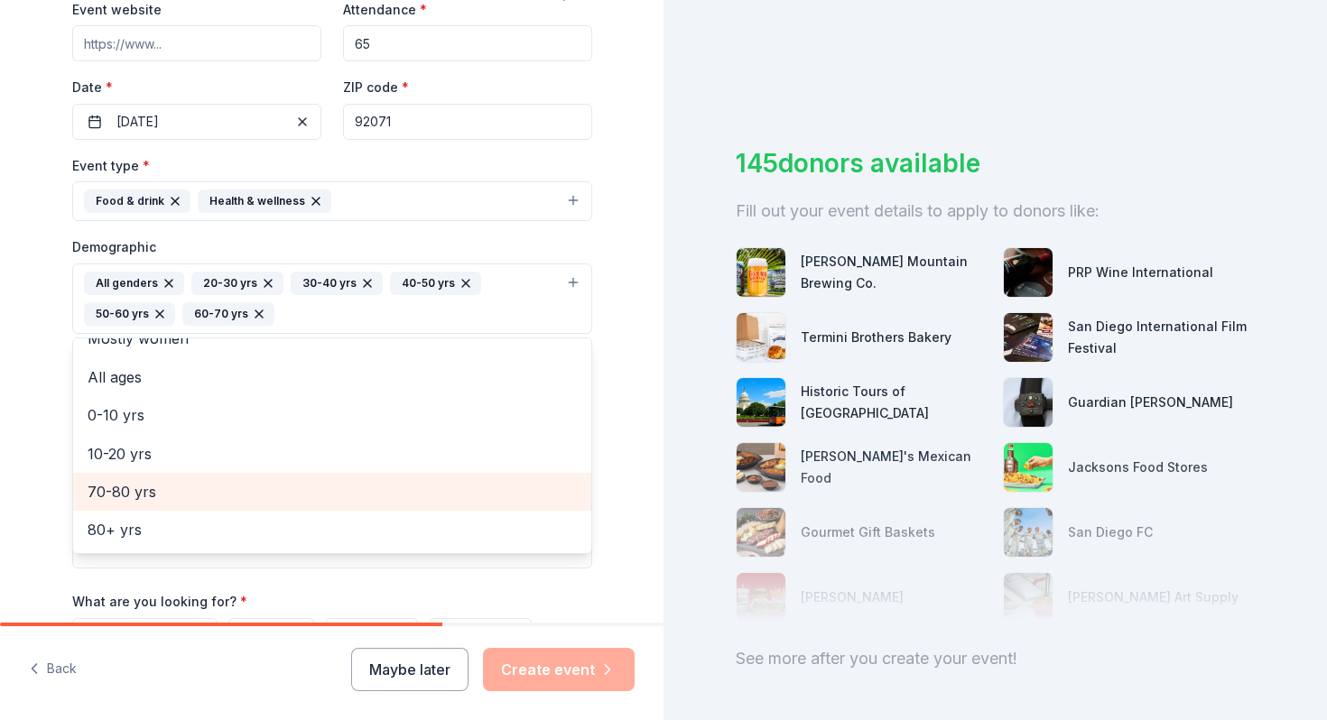
scroll to position [60, 0]
click at [134, 485] on span "70-80 yrs" at bounding box center [332, 491] width 489 height 23
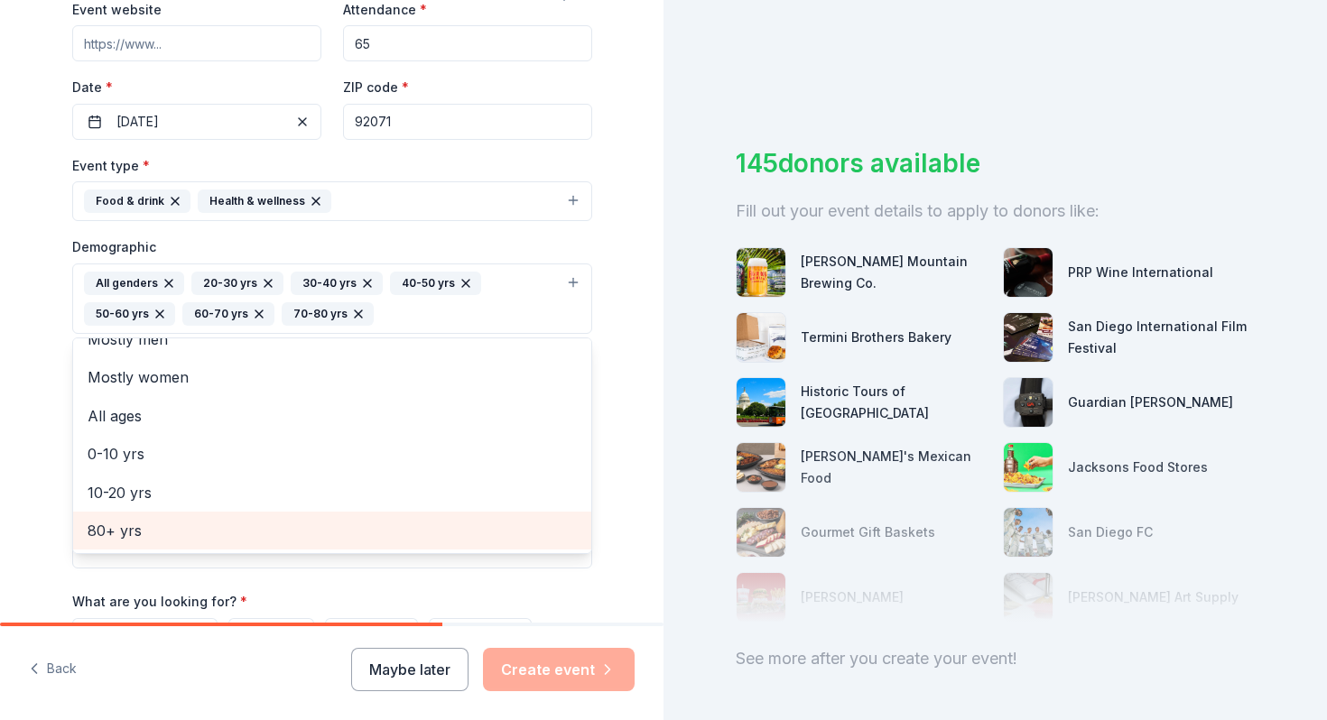
click at [132, 533] on span "80+ yrs" at bounding box center [332, 530] width 489 height 23
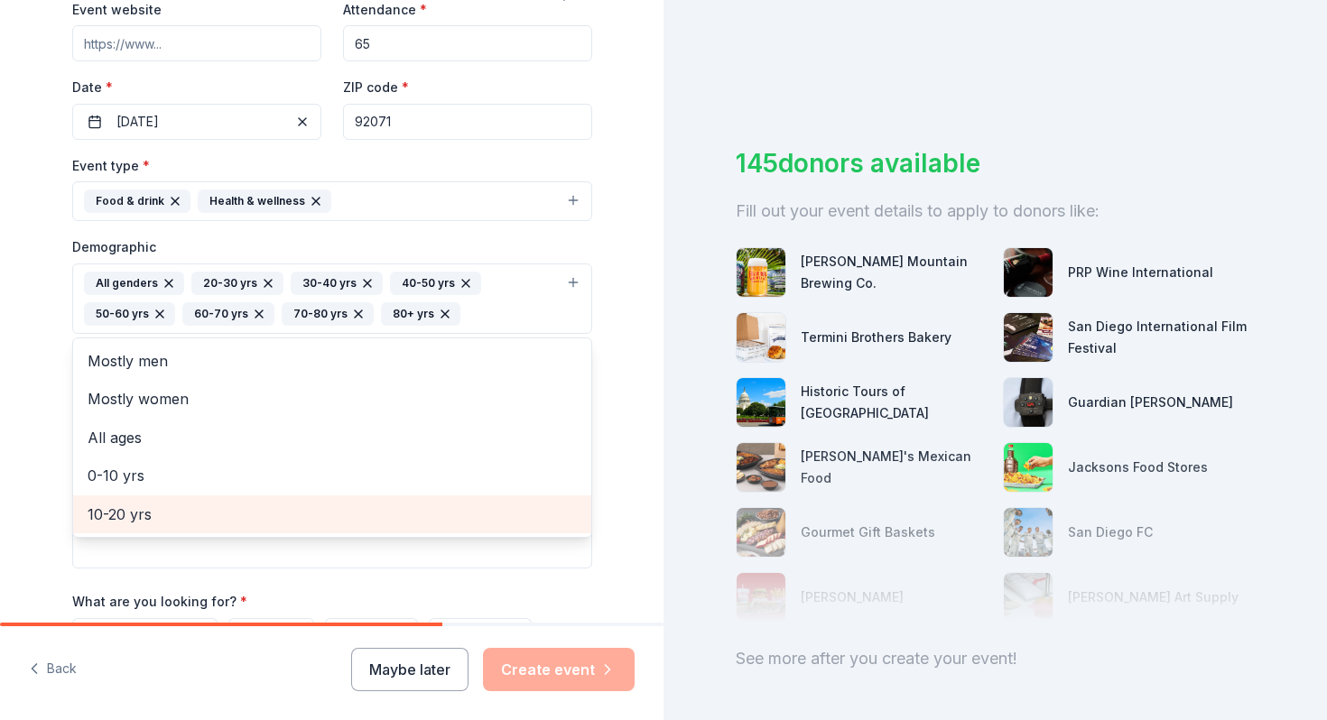
scroll to position [0, 0]
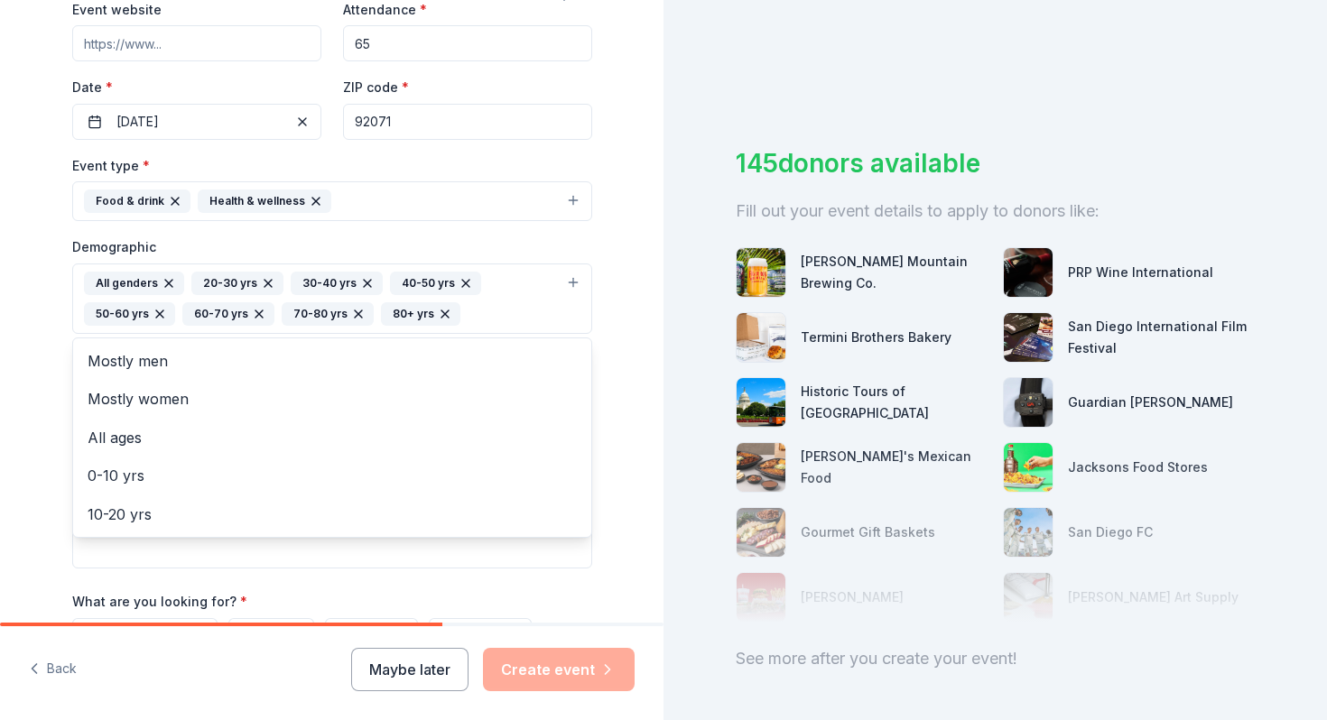
click at [43, 354] on div "Tell us about your event. We'll find in-kind donations you can apply for. Event…" at bounding box center [332, 257] width 578 height 1236
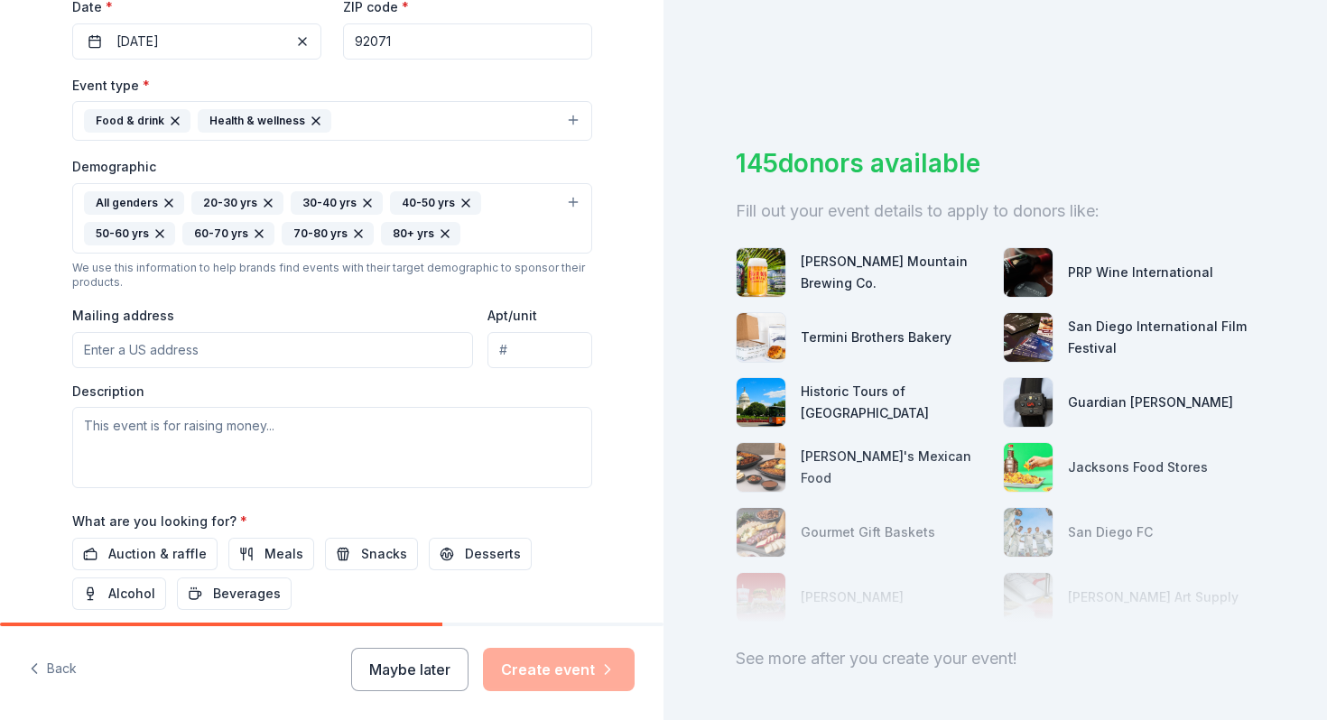
scroll to position [446, 0]
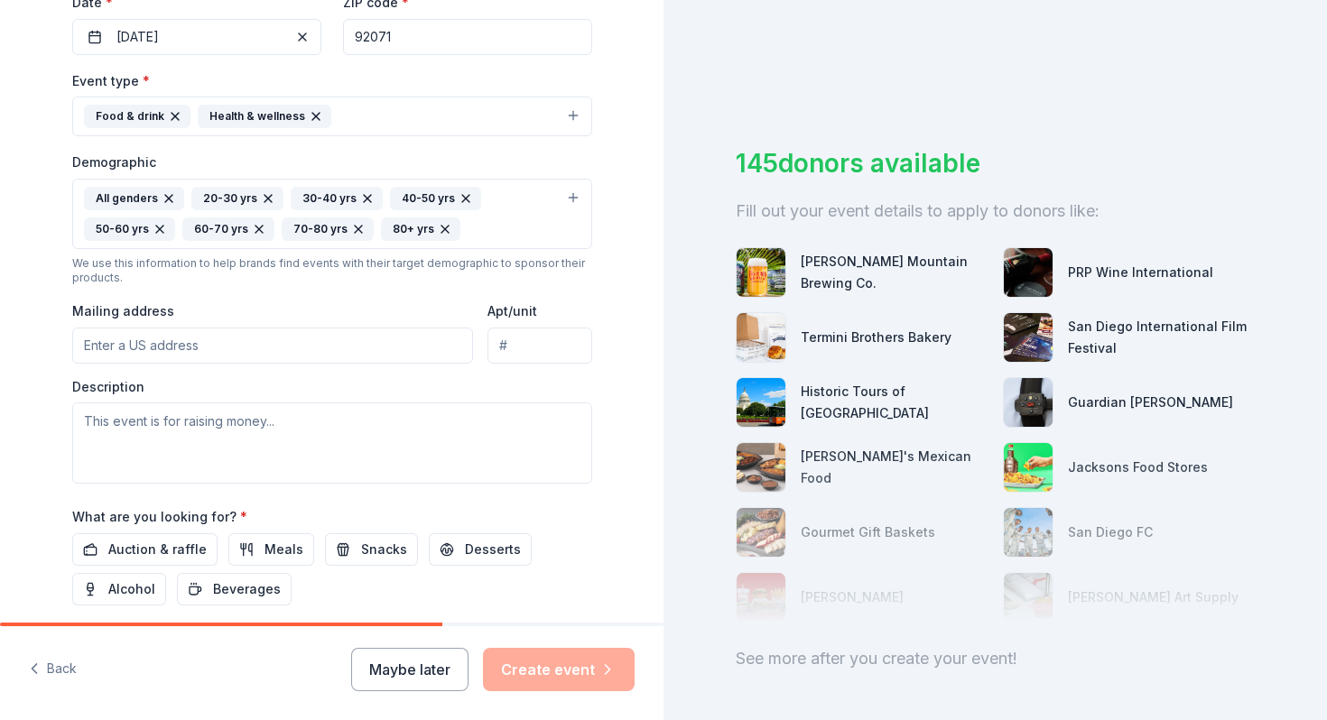
click at [136, 339] on input "Mailing address" at bounding box center [273, 346] width 402 height 36
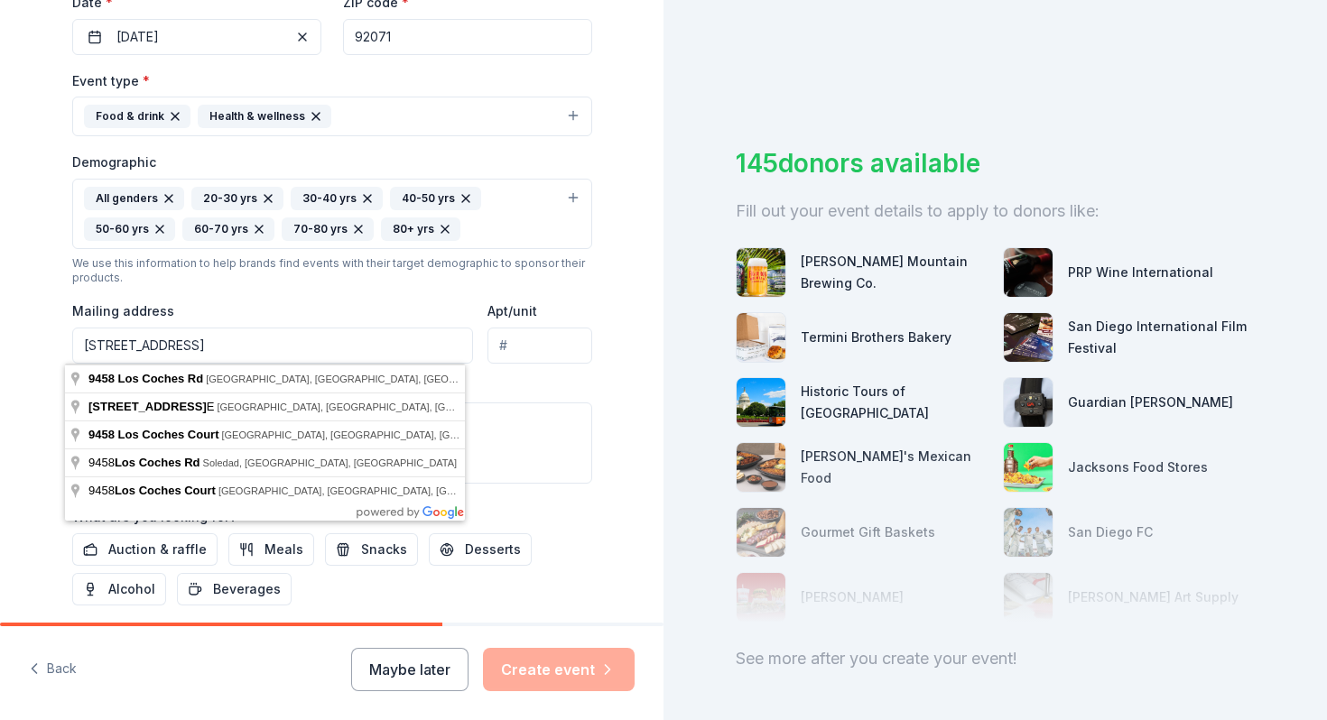
type input "[STREET_ADDRESS]"
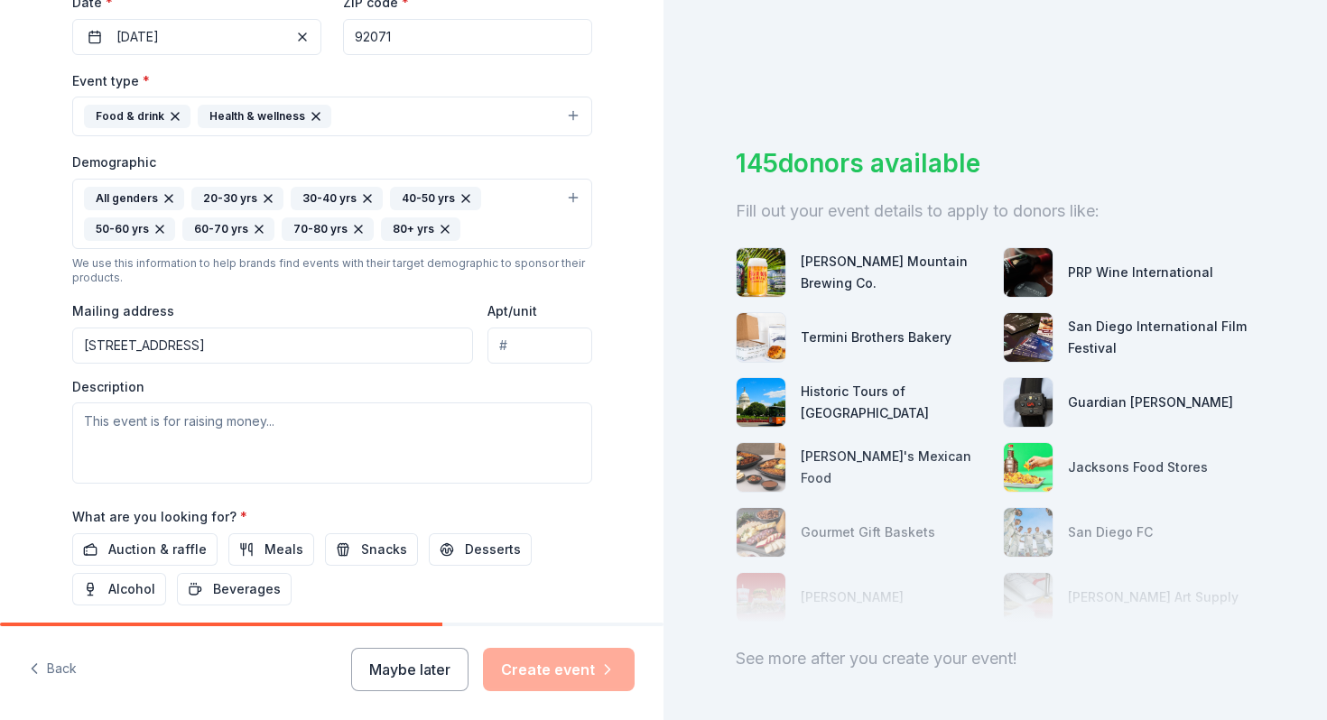
click at [528, 338] on input "Apt/unit" at bounding box center [539, 346] width 104 height 36
click at [164, 446] on textarea at bounding box center [332, 443] width 520 height 81
type textarea "t"
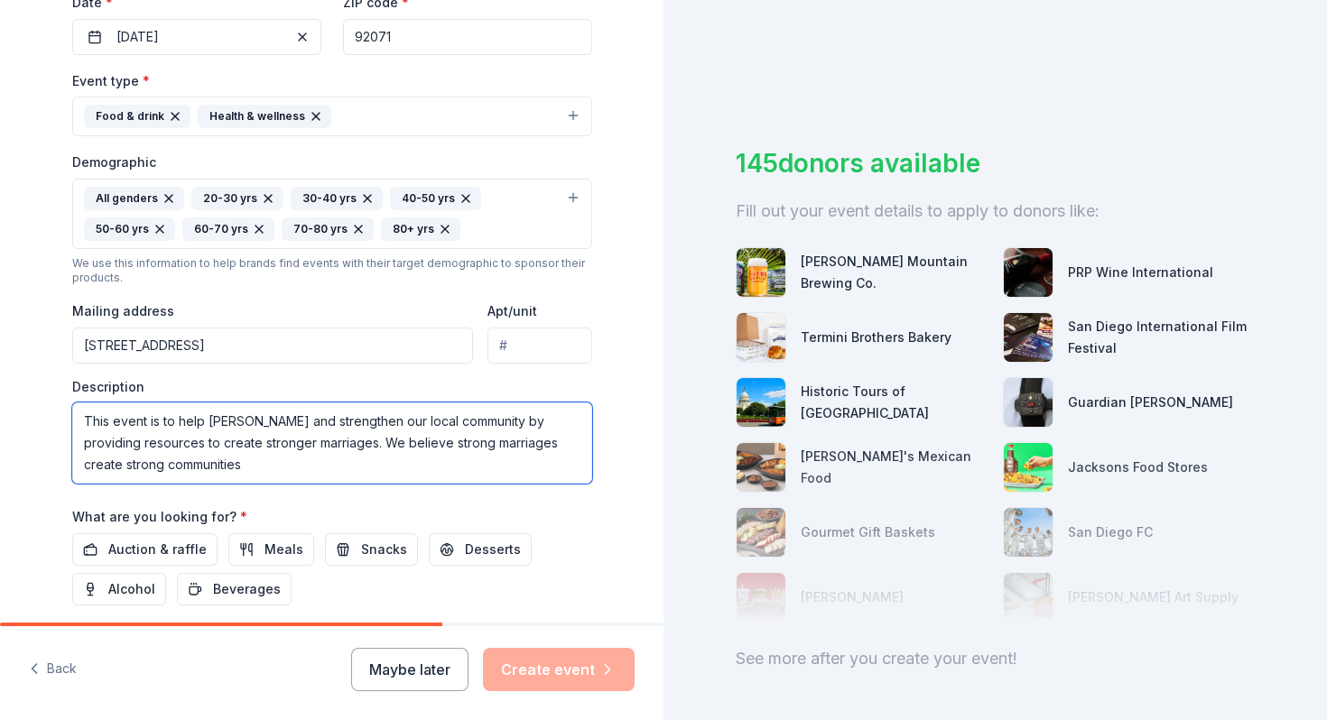
click at [577, 447] on textarea "This event is to help [PERSON_NAME] and strengthen our local community by provi…" at bounding box center [332, 443] width 520 height 81
click at [506, 483] on textarea "This event is to help [PERSON_NAME] and strengthen our local community by provi…" at bounding box center [332, 443] width 520 height 81
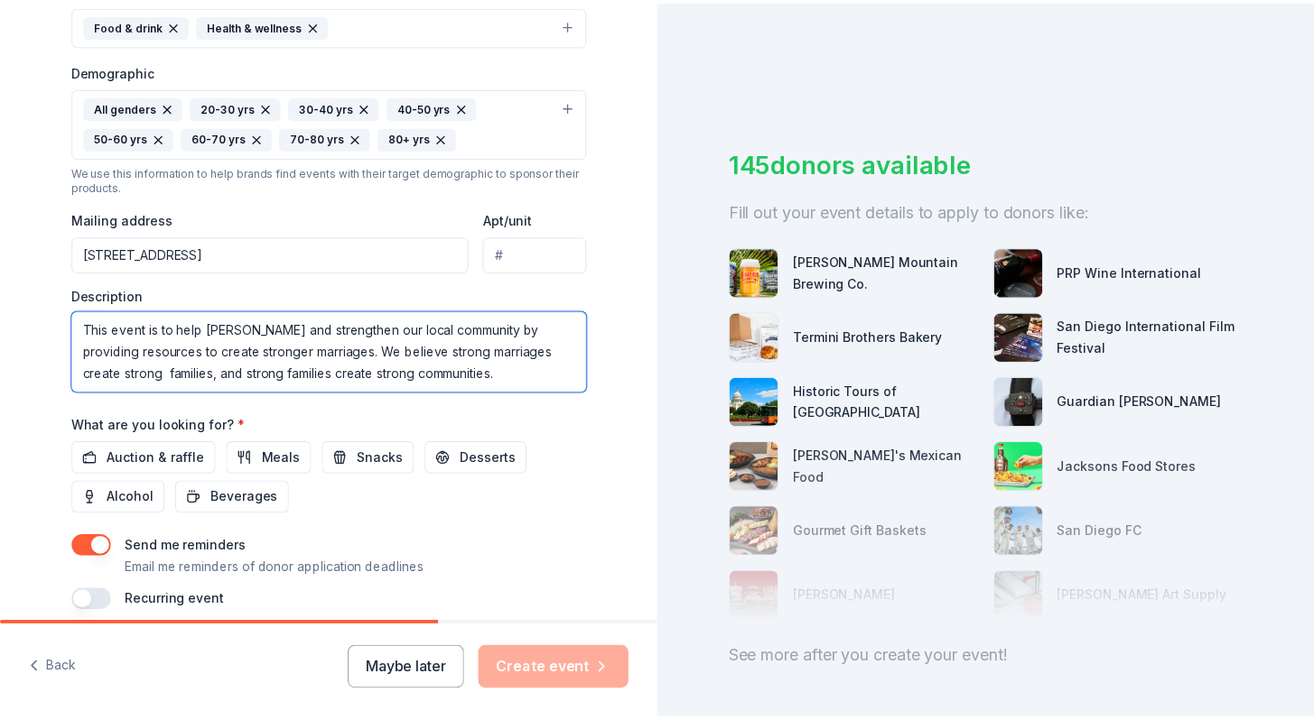
scroll to position [613, 0]
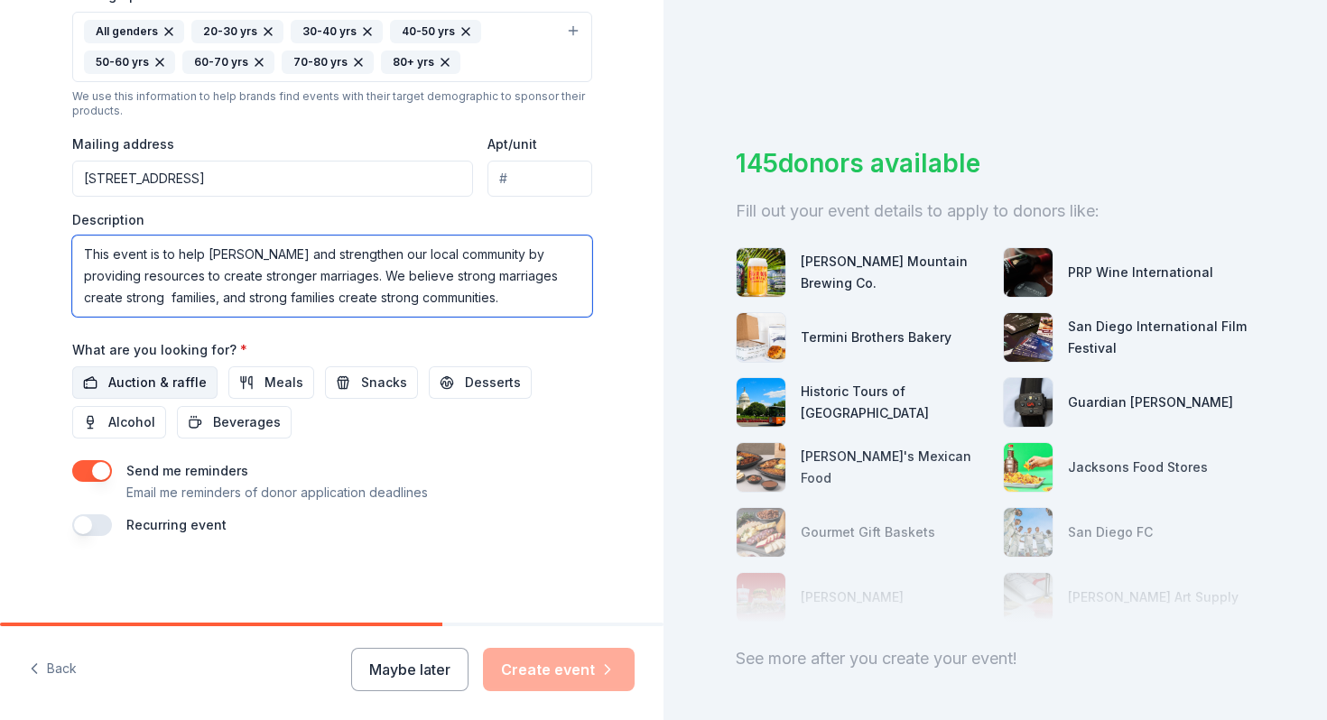
type textarea "This event is to help [PERSON_NAME] and strengthen our local community by provi…"
click at [178, 386] on span "Auction & raffle" at bounding box center [157, 383] width 98 height 22
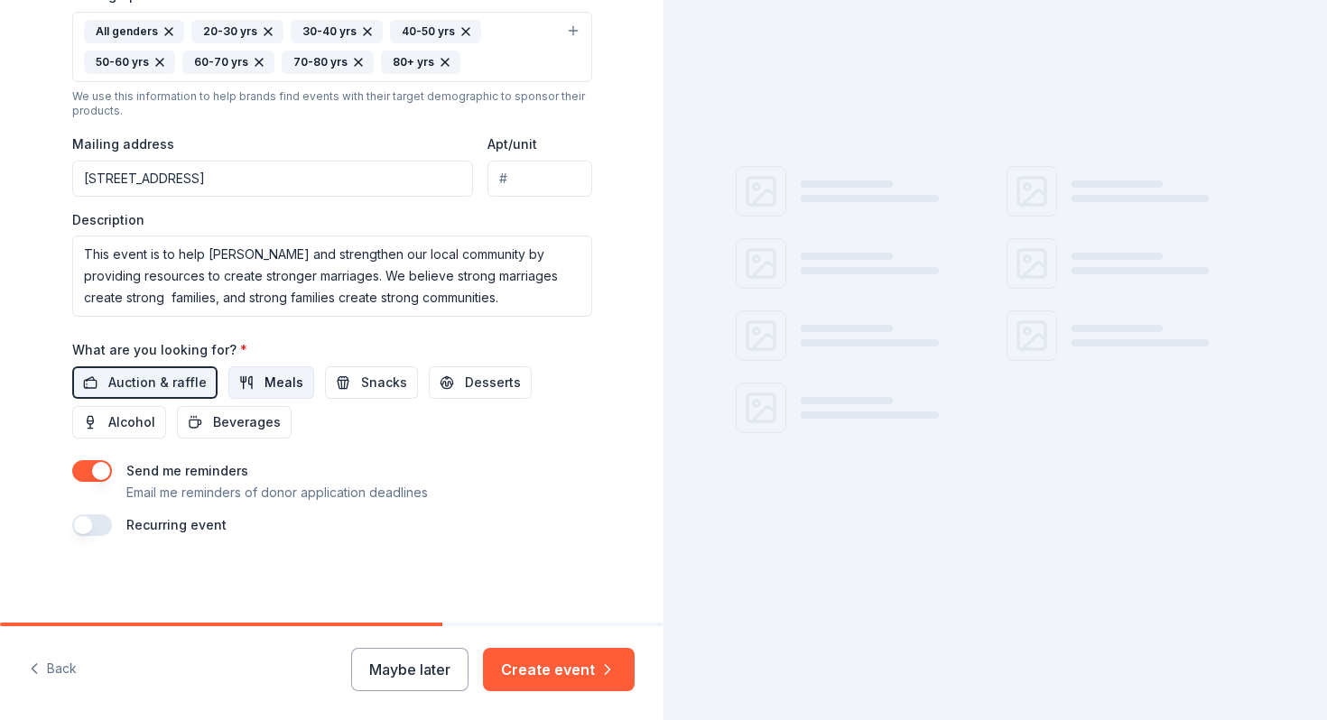
click at [265, 382] on span "Meals" at bounding box center [284, 383] width 39 height 22
click at [367, 377] on span "Snacks" at bounding box center [384, 383] width 46 height 22
click at [465, 376] on span "Desserts" at bounding box center [493, 383] width 56 height 22
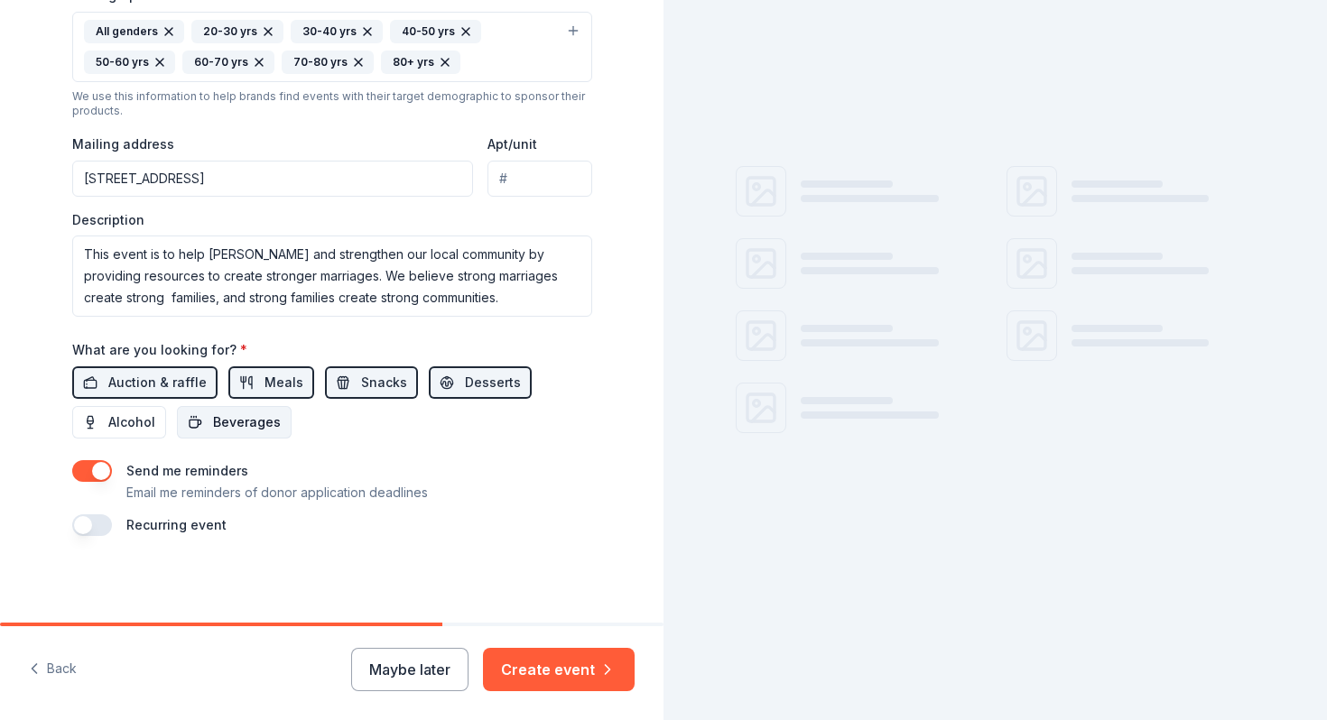
click at [216, 432] on button "Beverages" at bounding box center [234, 422] width 115 height 32
click at [555, 666] on button "Create event" at bounding box center [559, 669] width 152 height 43
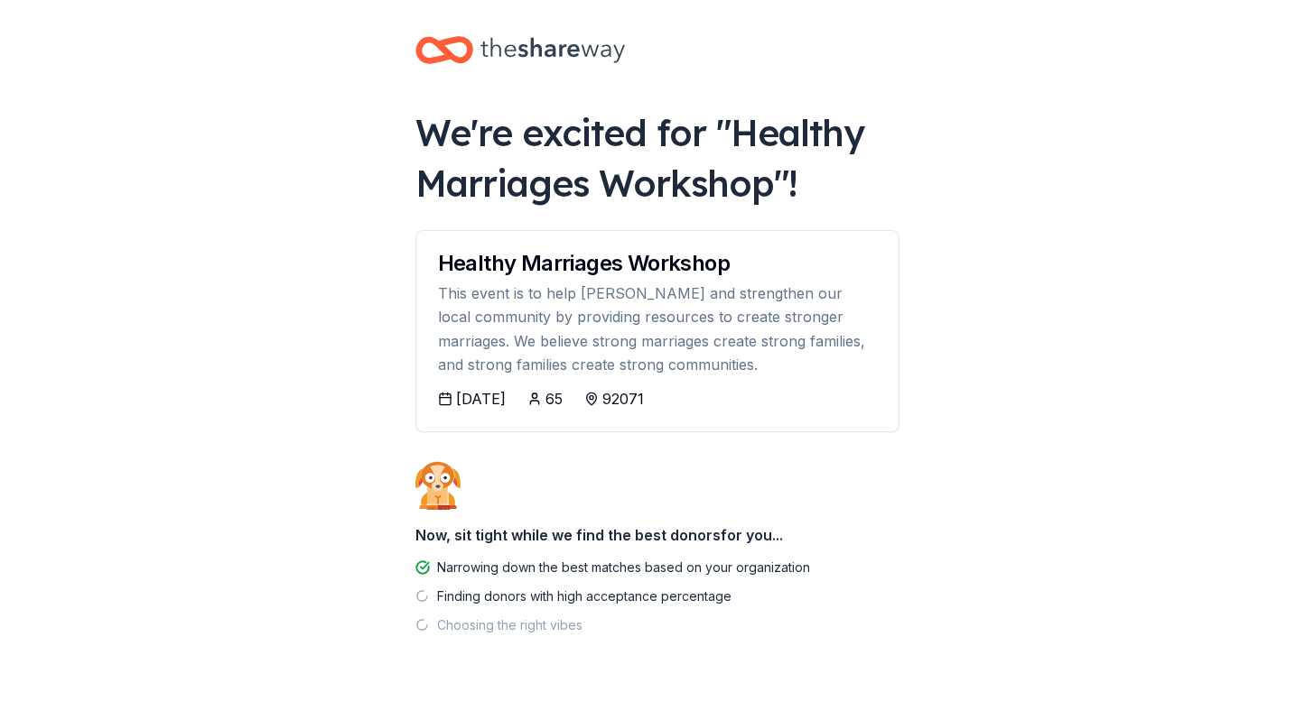
scroll to position [42, 0]
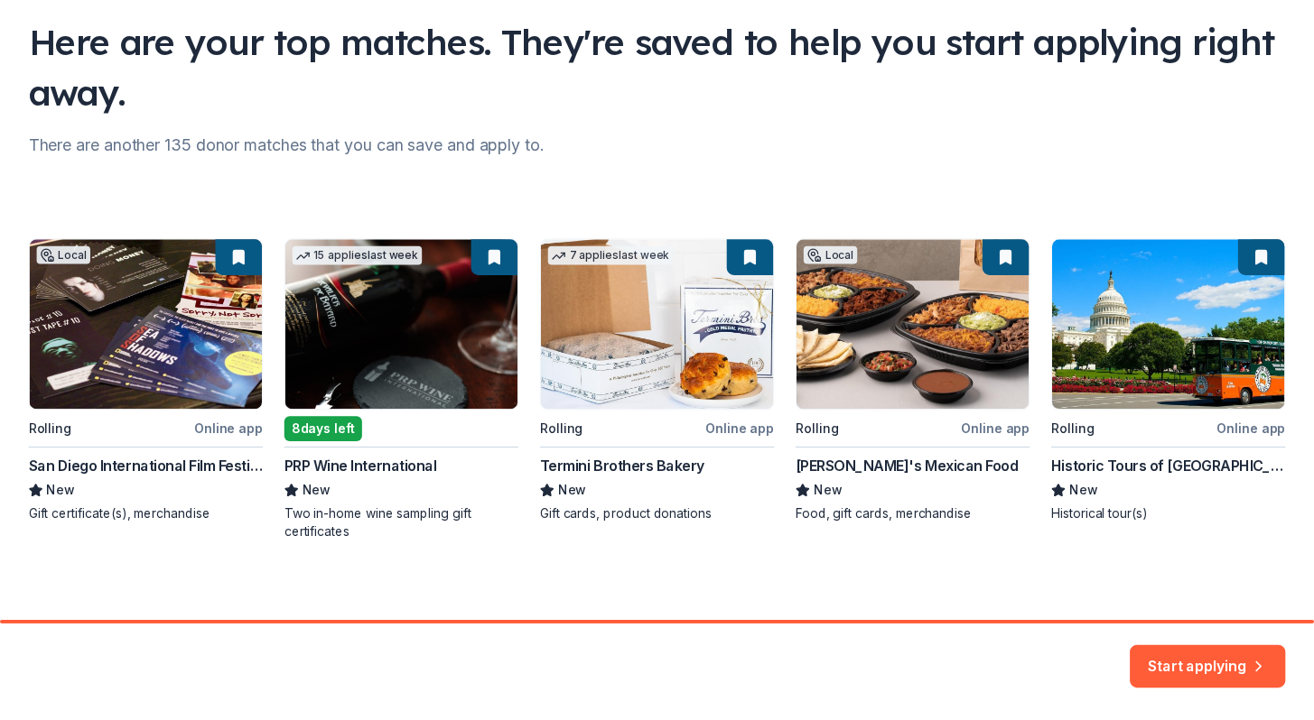
scroll to position [136, 0]
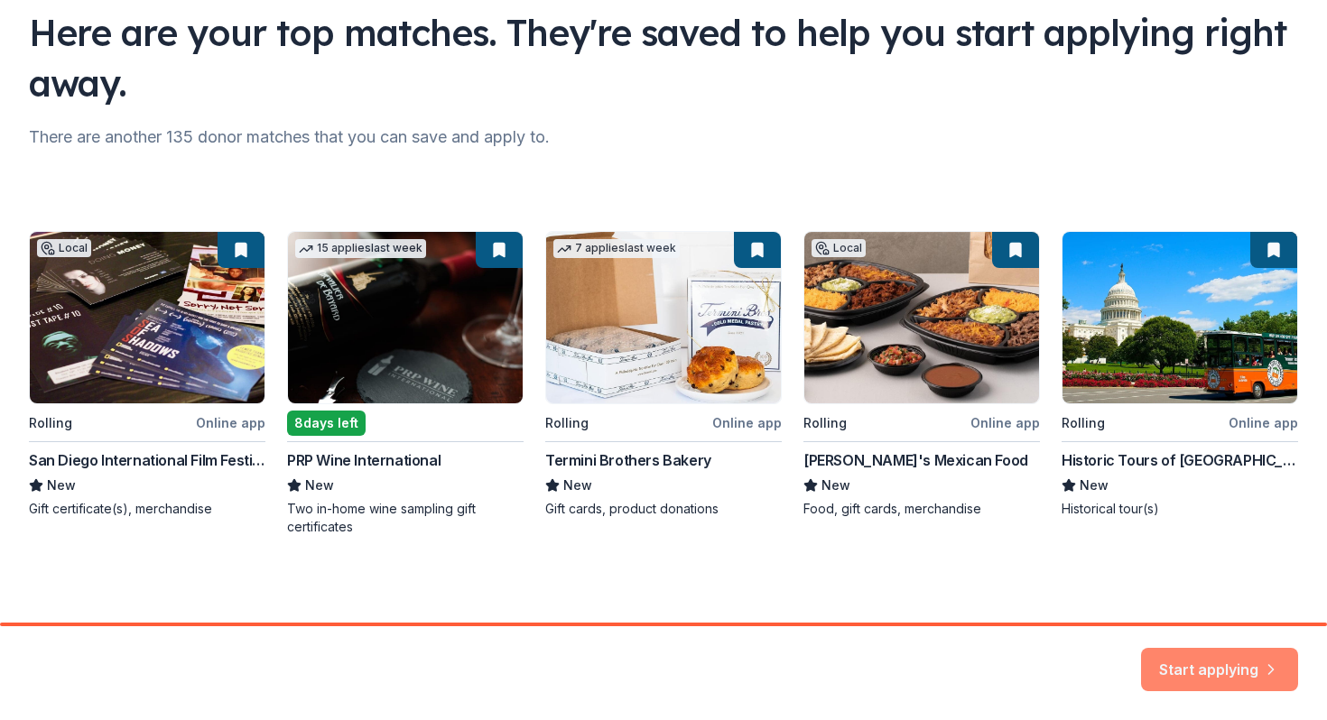
click at [1220, 661] on button "Start applying" at bounding box center [1219, 661] width 157 height 43
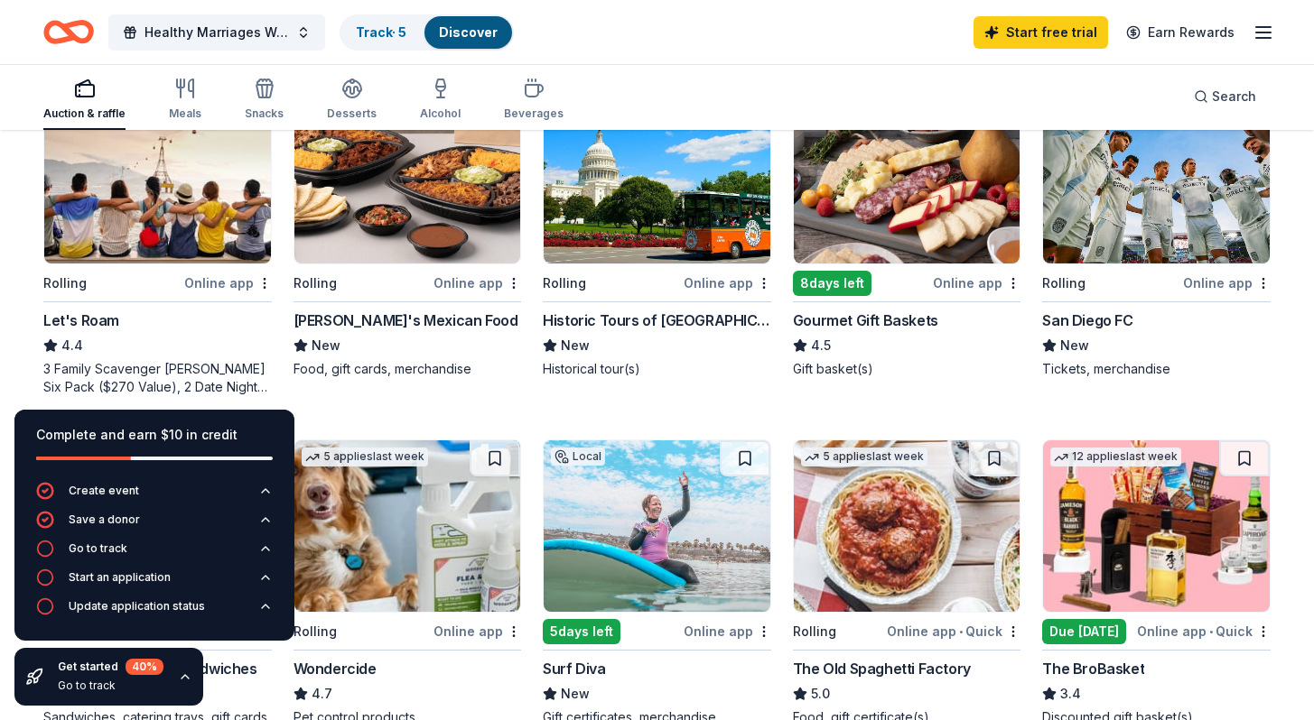
scroll to position [551, 0]
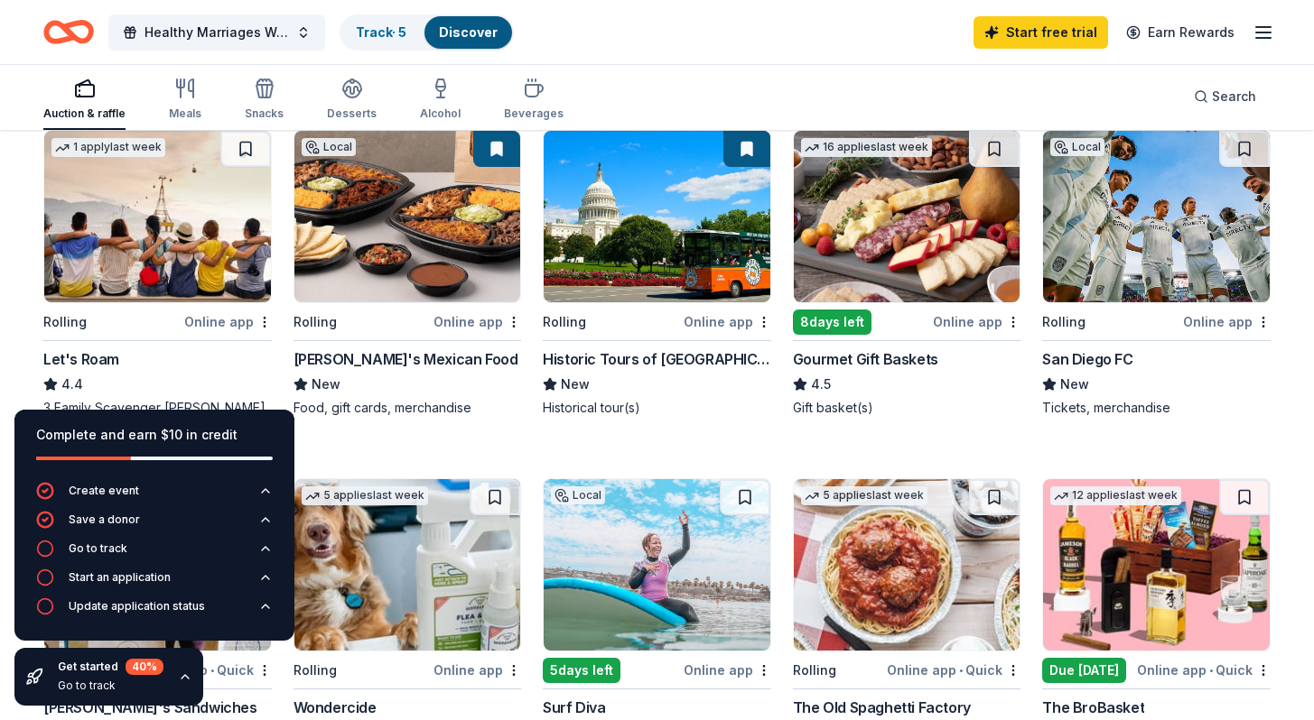
click at [455, 312] on div "Online app" at bounding box center [477, 322] width 88 height 23
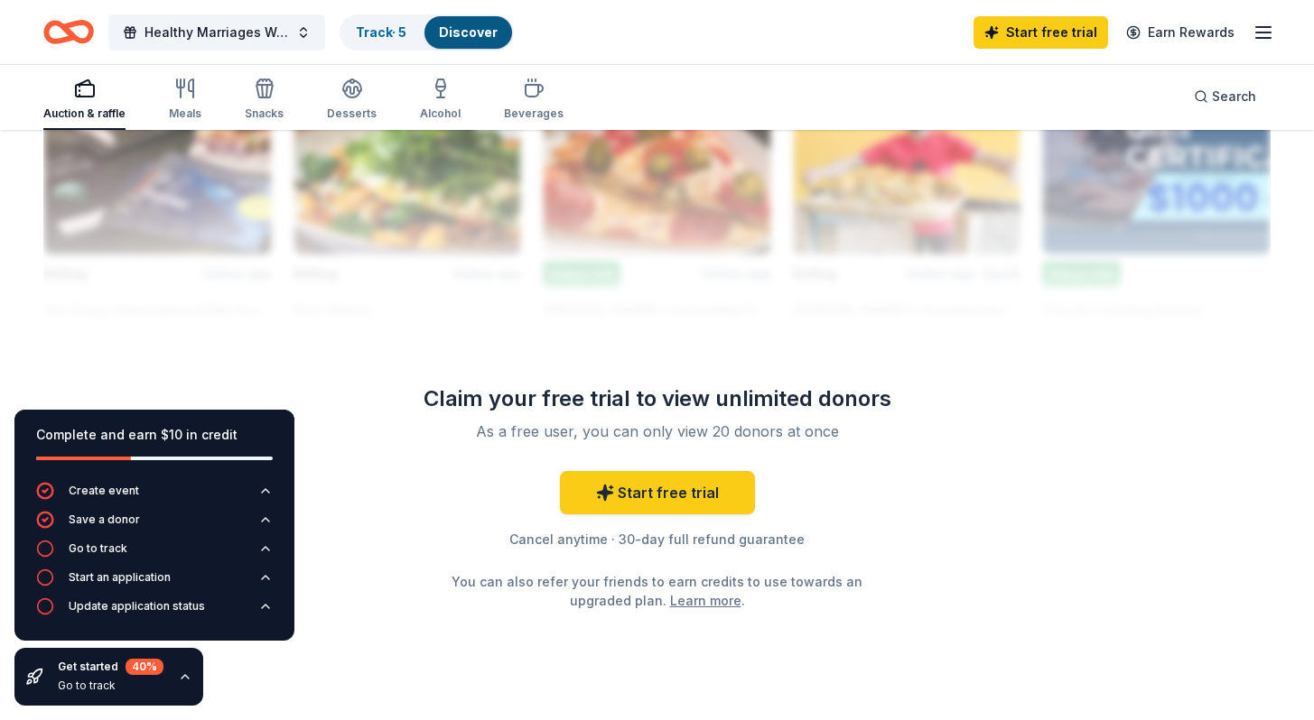
scroll to position [1730, 0]
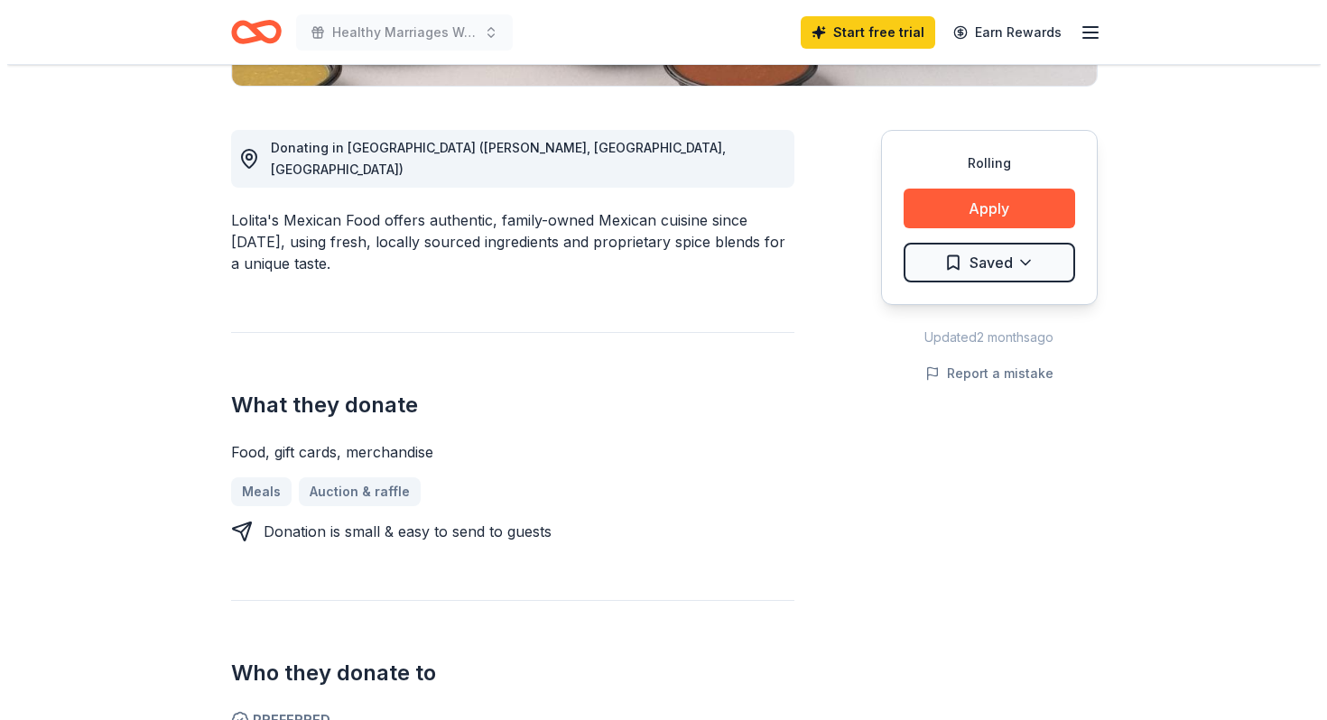
scroll to position [450, 0]
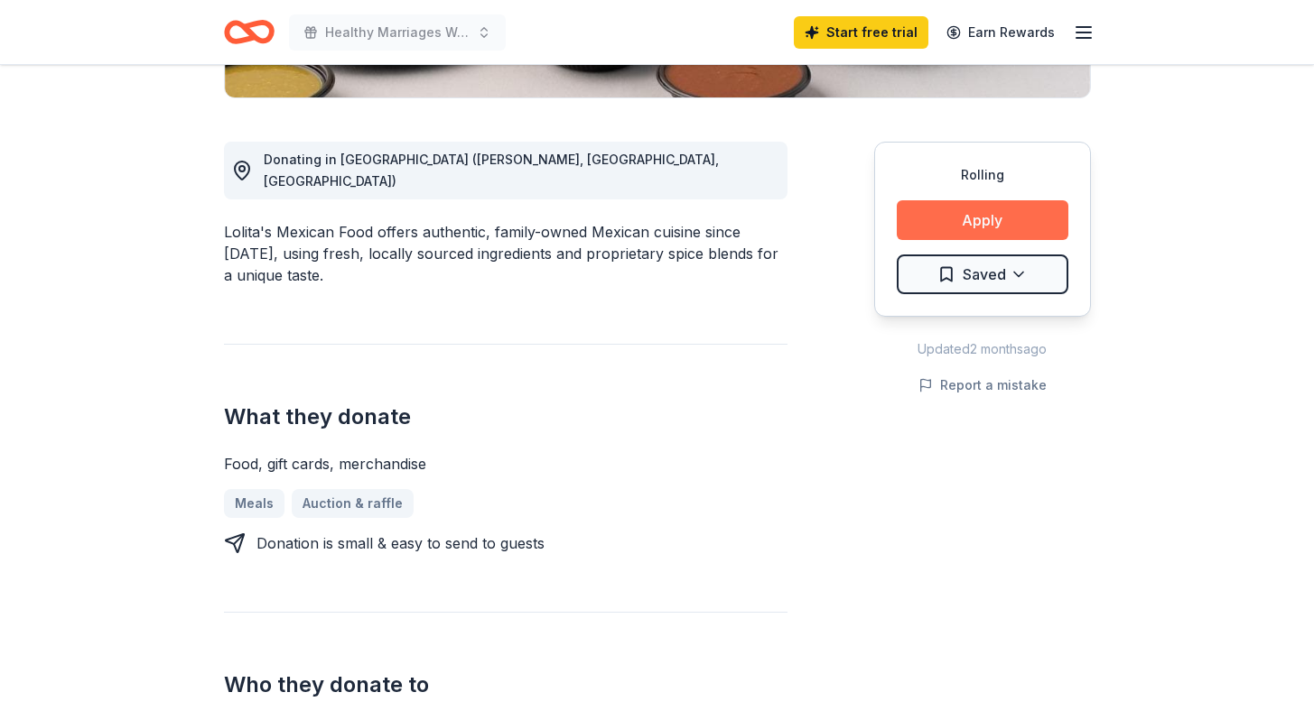
click at [994, 209] on button "Apply" at bounding box center [982, 220] width 172 height 40
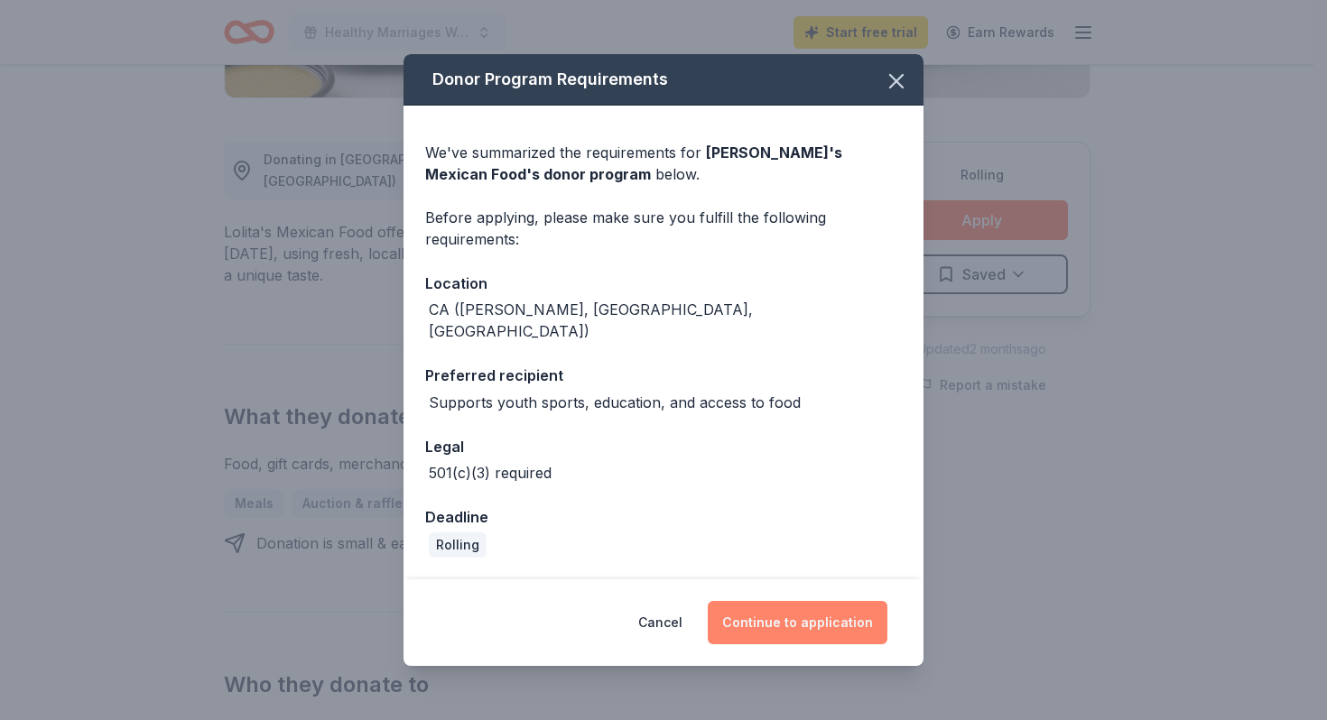
click at [795, 615] on button "Continue to application" at bounding box center [798, 622] width 180 height 43
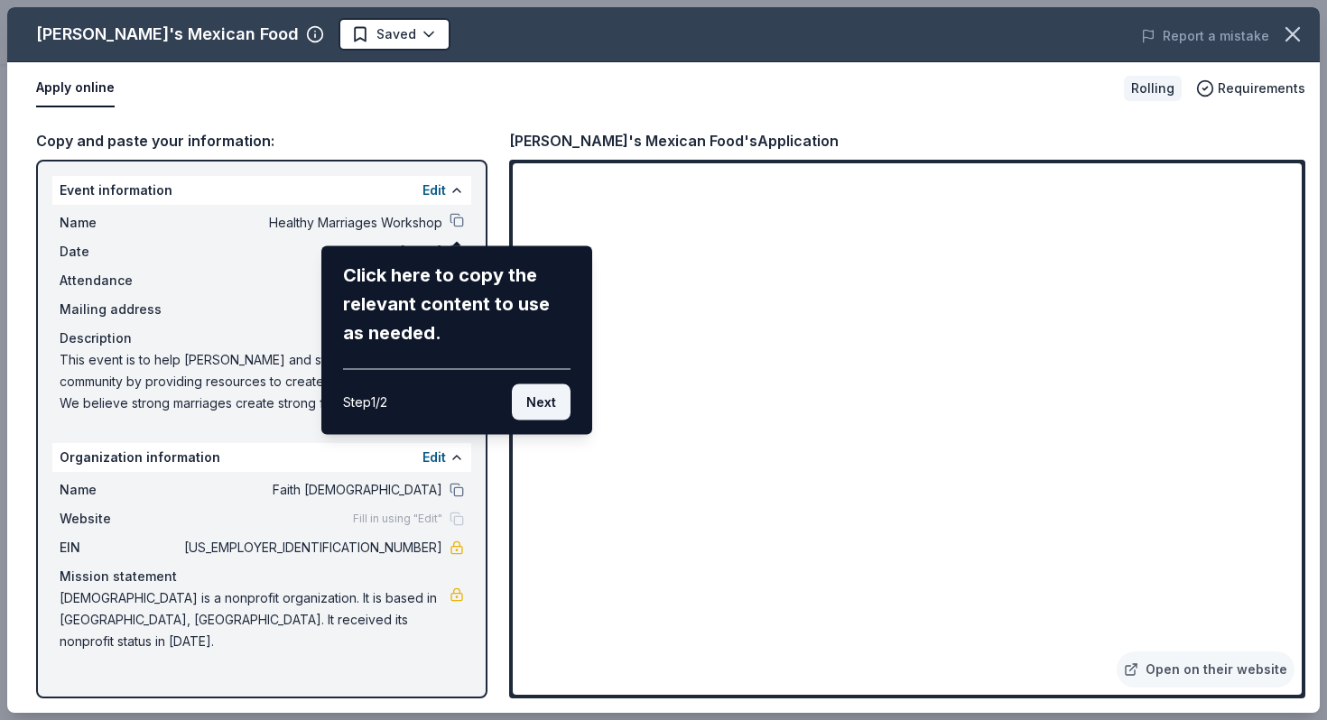
click at [545, 407] on button "Next" at bounding box center [541, 403] width 59 height 36
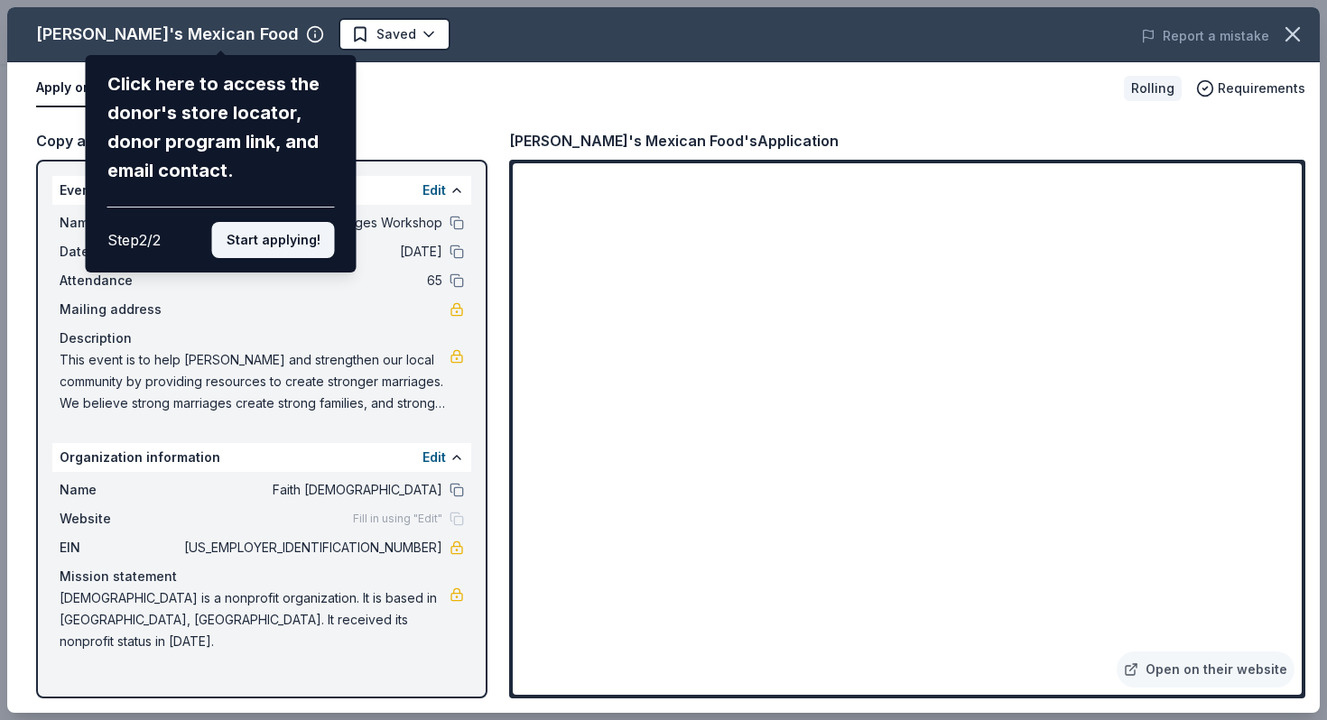
click at [279, 250] on button "Start applying!" at bounding box center [273, 240] width 123 height 36
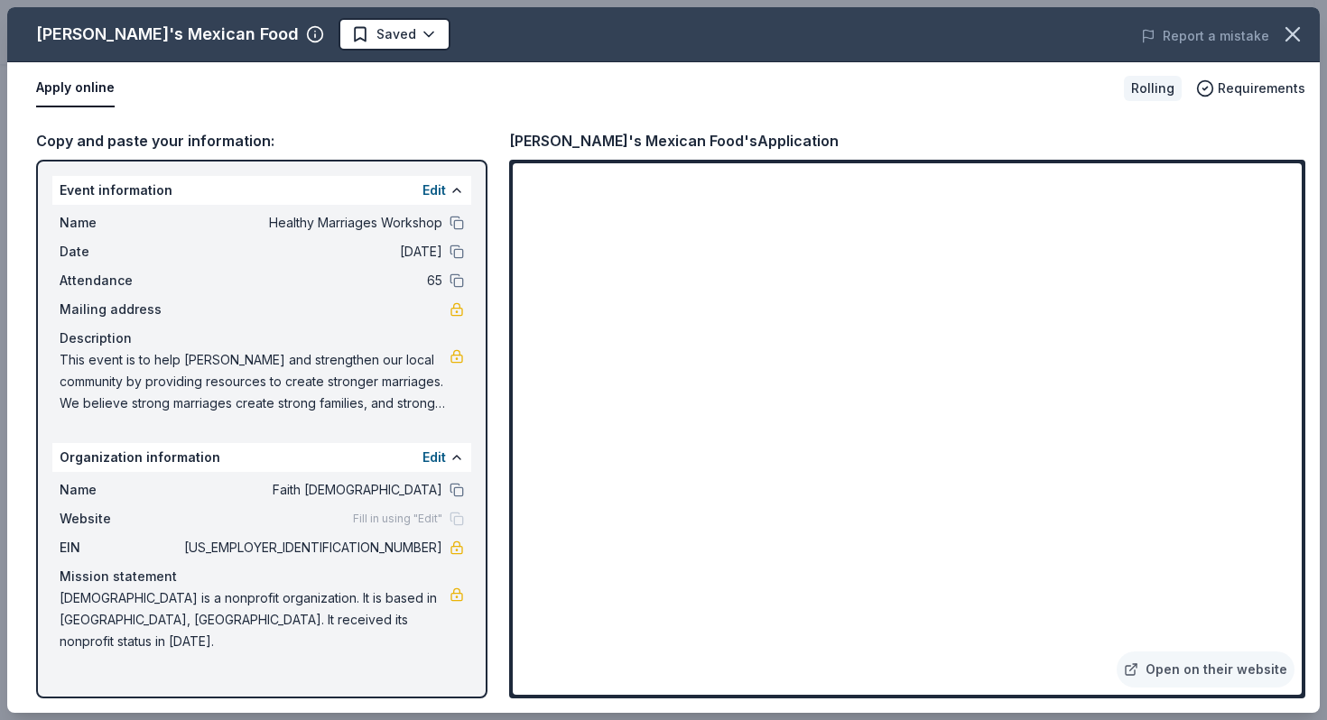
click at [465, 221] on div "Lolita's Mexican Food Saved Report a mistake Apply online Rolling Requirements …" at bounding box center [663, 360] width 1313 height 706
click at [196, 153] on div "Copy and paste your information: Event information Edit Name Healthy Marriages …" at bounding box center [261, 414] width 451 height 570
click at [75, 94] on button "Apply online" at bounding box center [75, 89] width 79 height 38
click at [88, 89] on button "Apply online" at bounding box center [75, 89] width 79 height 38
click at [1190, 677] on link "Open on their website" at bounding box center [1206, 670] width 178 height 36
